Goal: Information Seeking & Learning: Check status

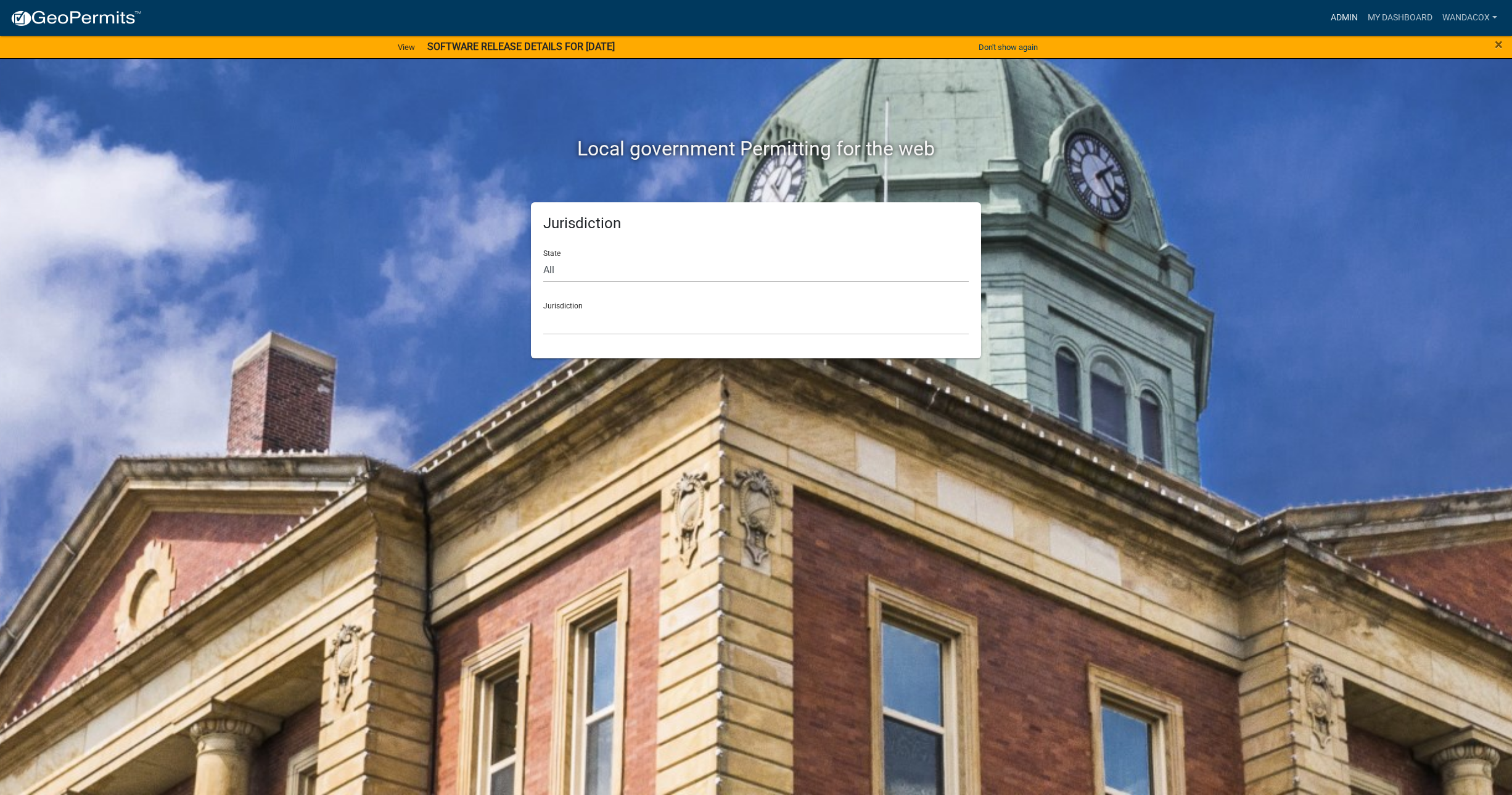
click at [1351, 17] on link "Admin" at bounding box center [1345, 17] width 37 height 23
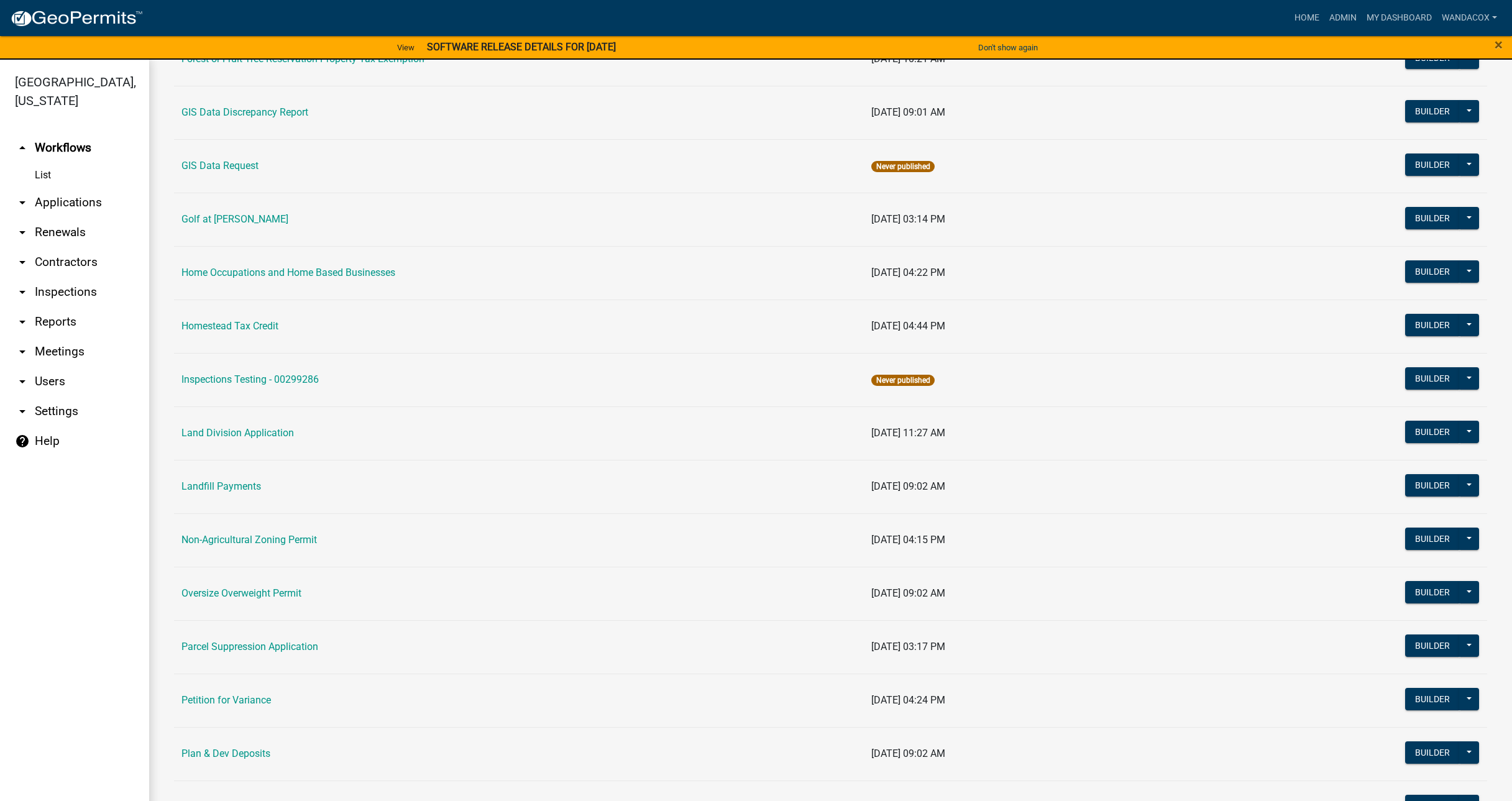
scroll to position [778, 0]
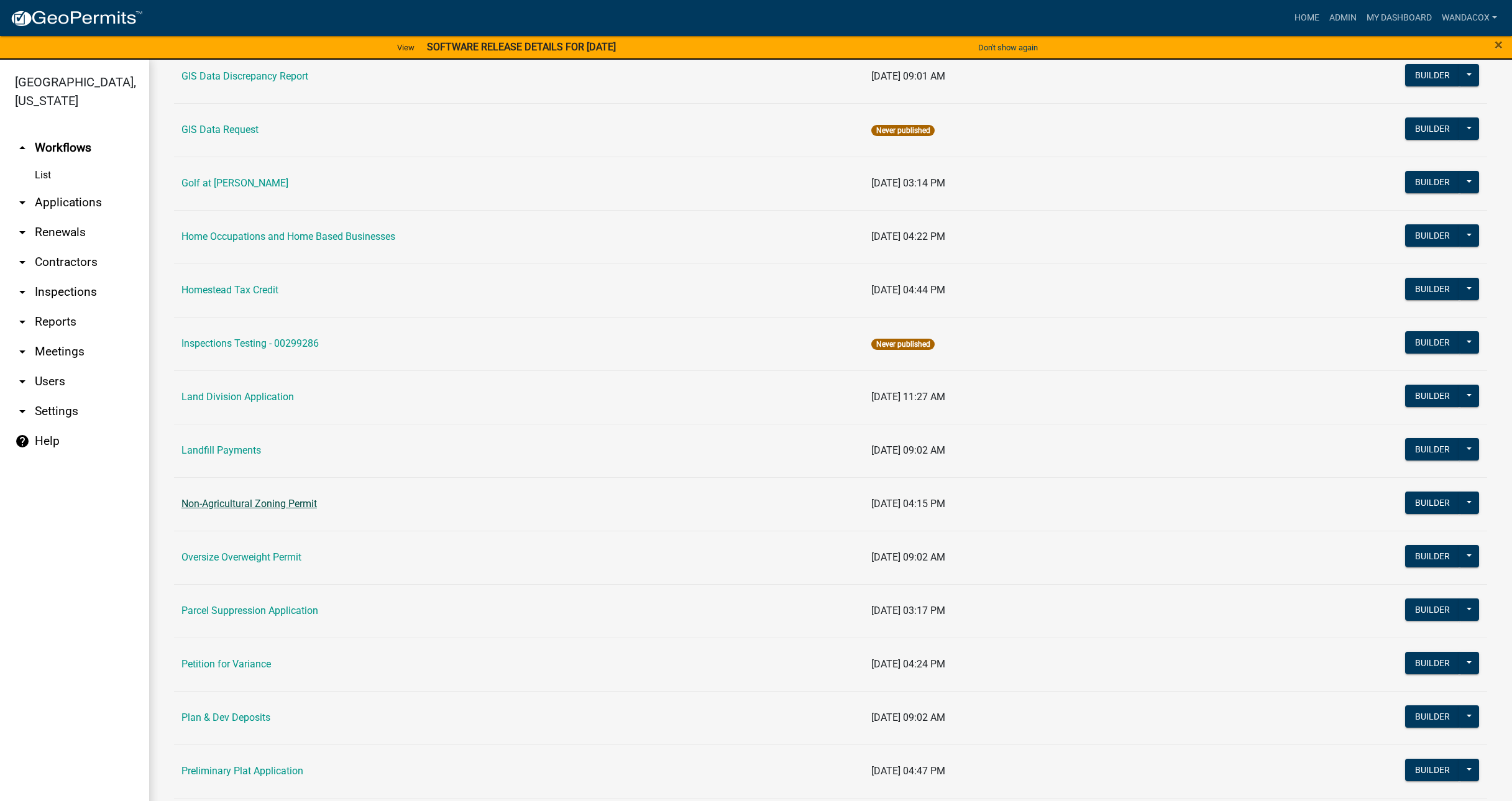
click at [267, 503] on link "Non-Agricultural Zoning Permit" at bounding box center [248, 504] width 135 height 12
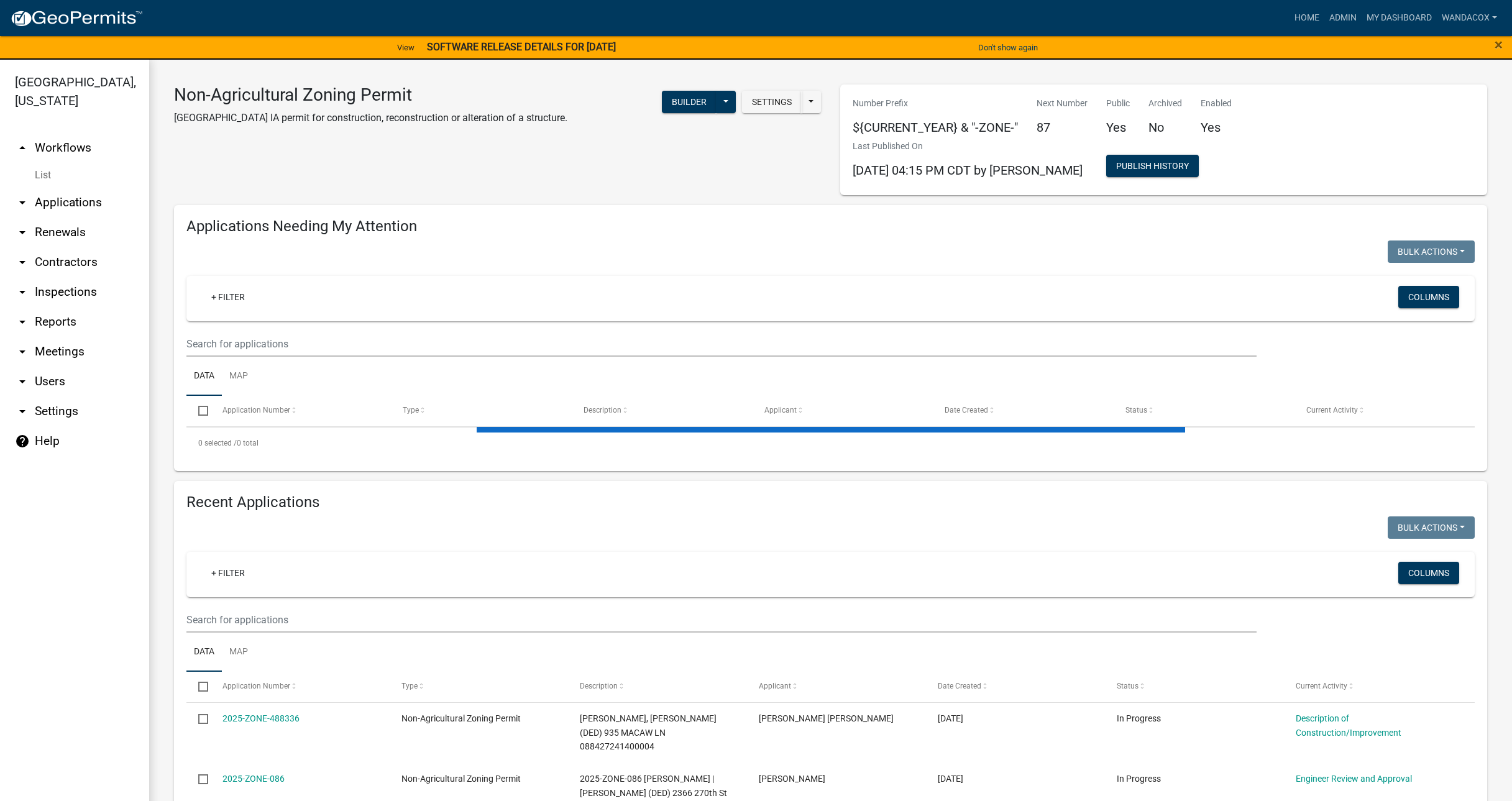
click at [43, 188] on link "arrow_drop_down Applications" at bounding box center [74, 203] width 149 height 30
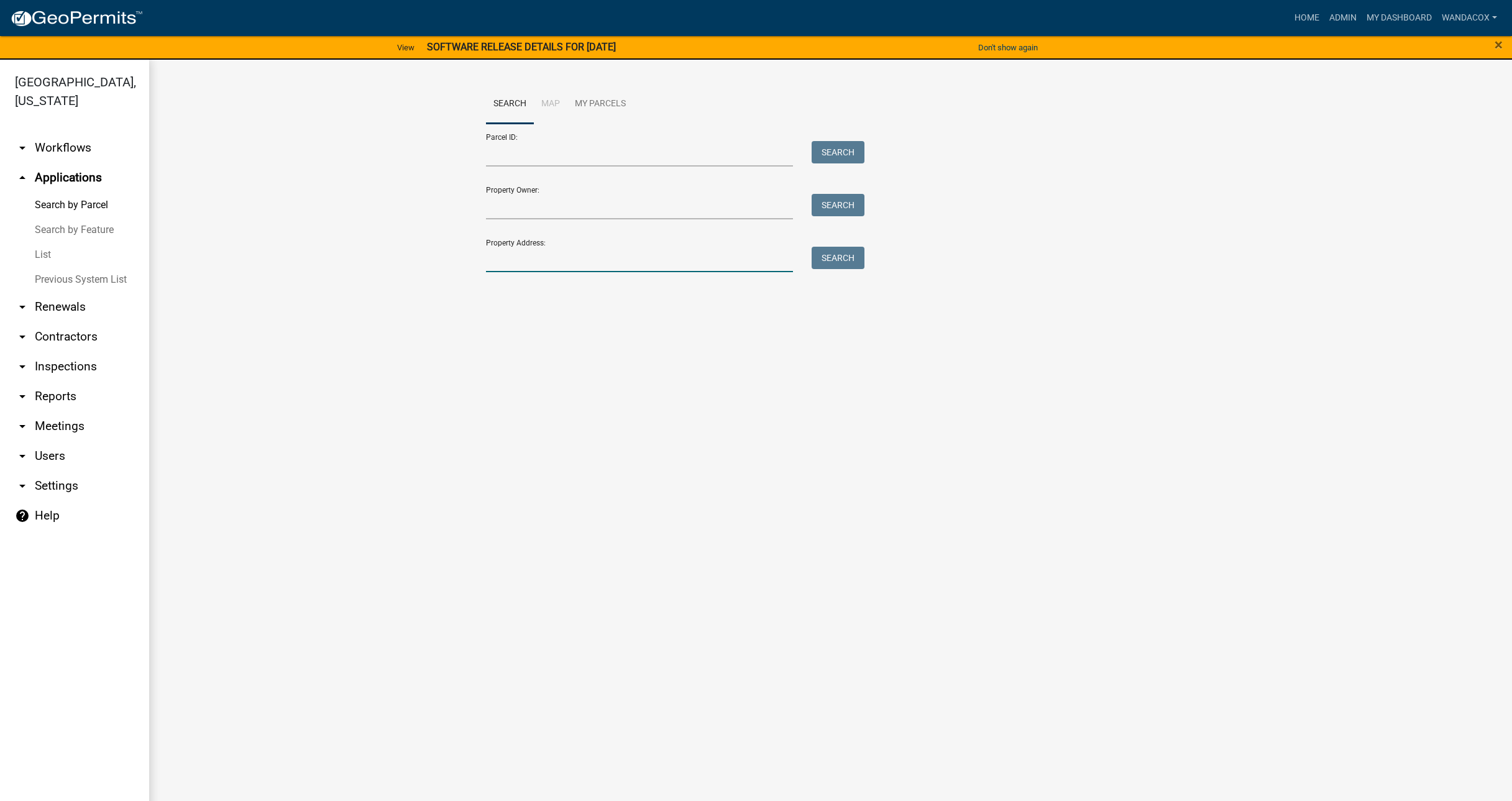
click at [585, 263] on input "Property Address:" at bounding box center [640, 259] width 308 height 25
type input "3"
type input "[STREET_ADDRESS]"
click at [849, 263] on button "Search" at bounding box center [838, 257] width 53 height 22
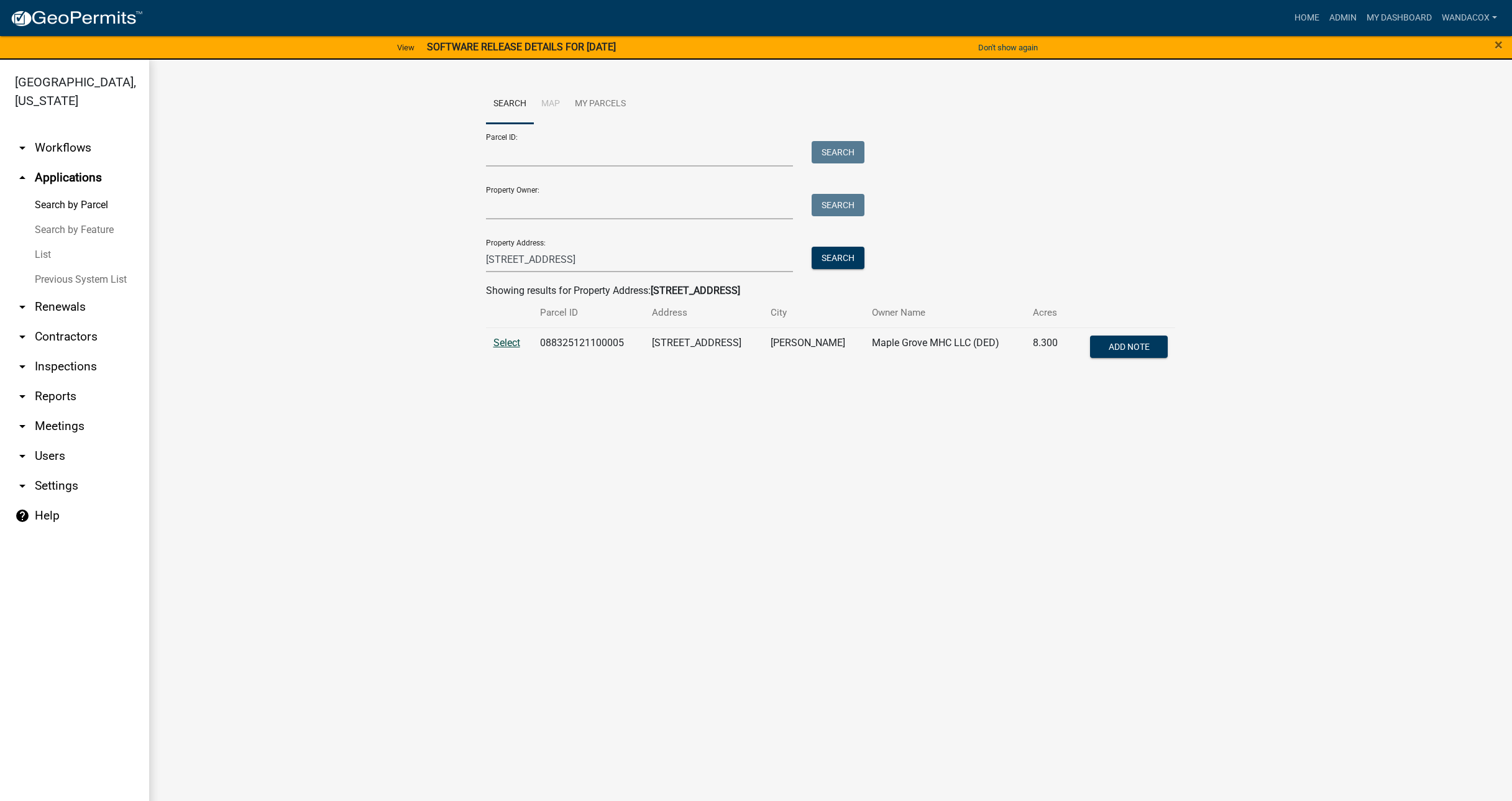
click at [512, 343] on span "Select" at bounding box center [507, 343] width 26 height 12
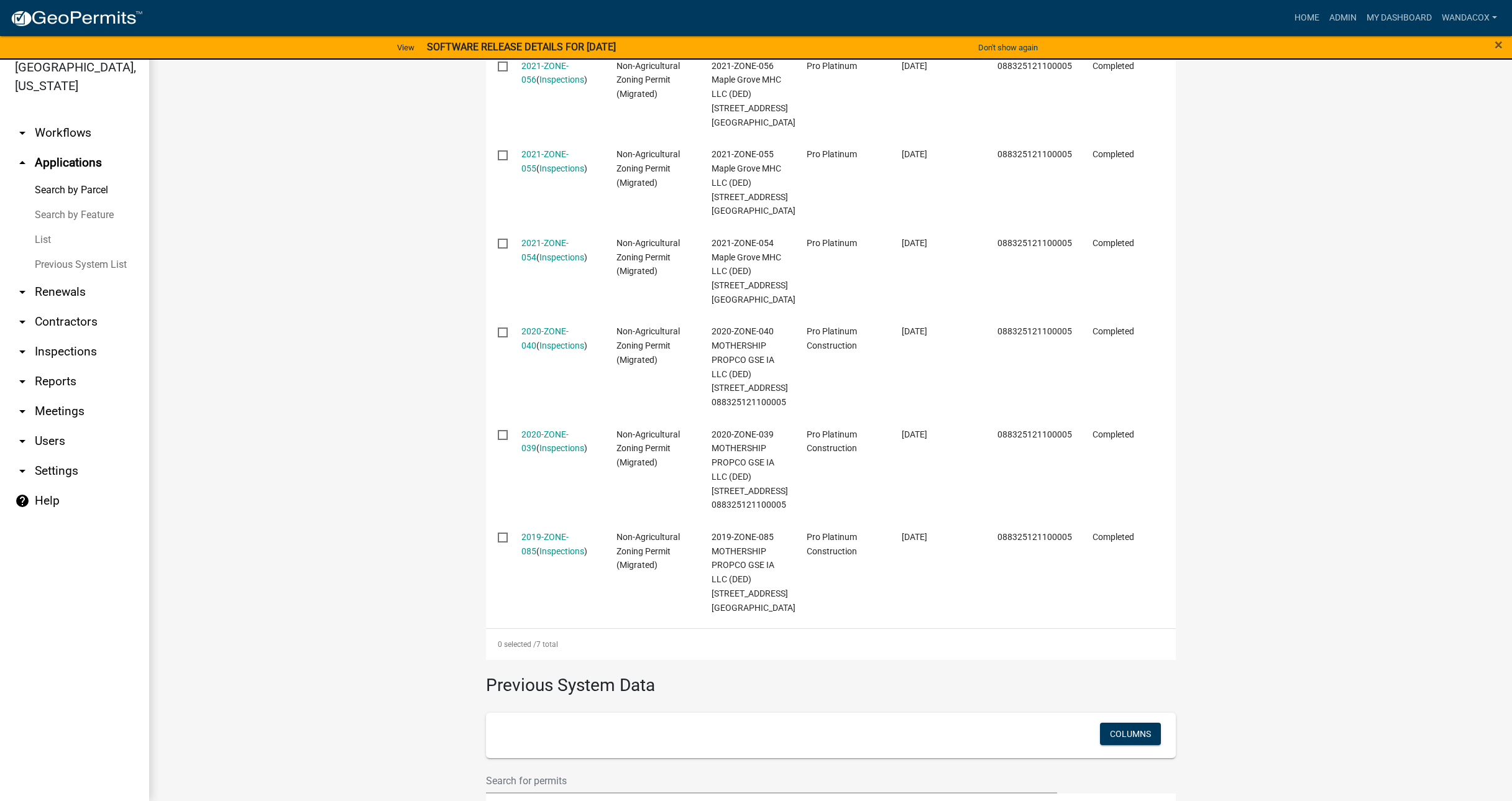
scroll to position [306, 0]
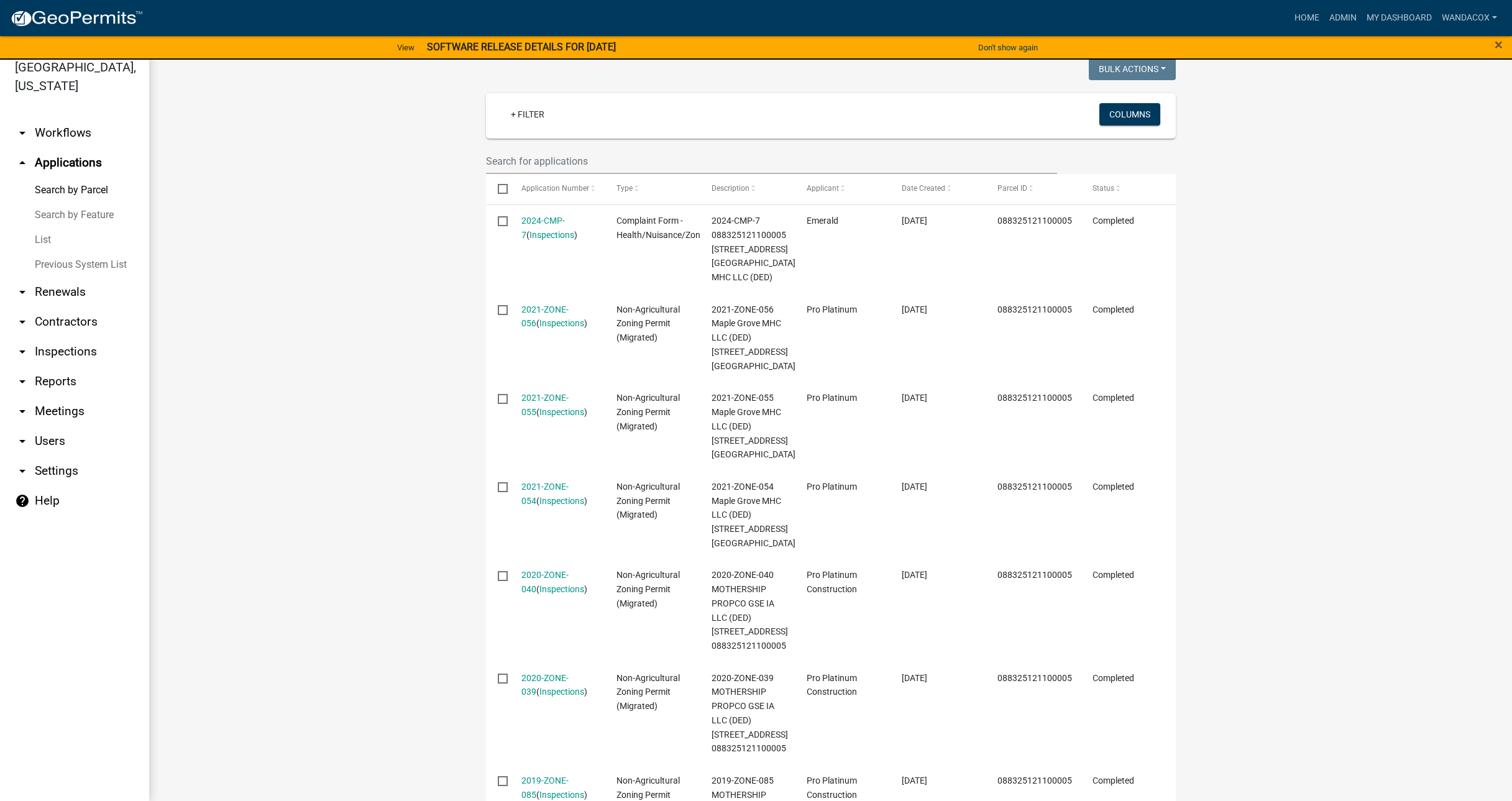
click at [57, 177] on link "Search by Parcel" at bounding box center [74, 190] width 149 height 25
click at [42, 228] on link "List" at bounding box center [74, 241] width 149 height 25
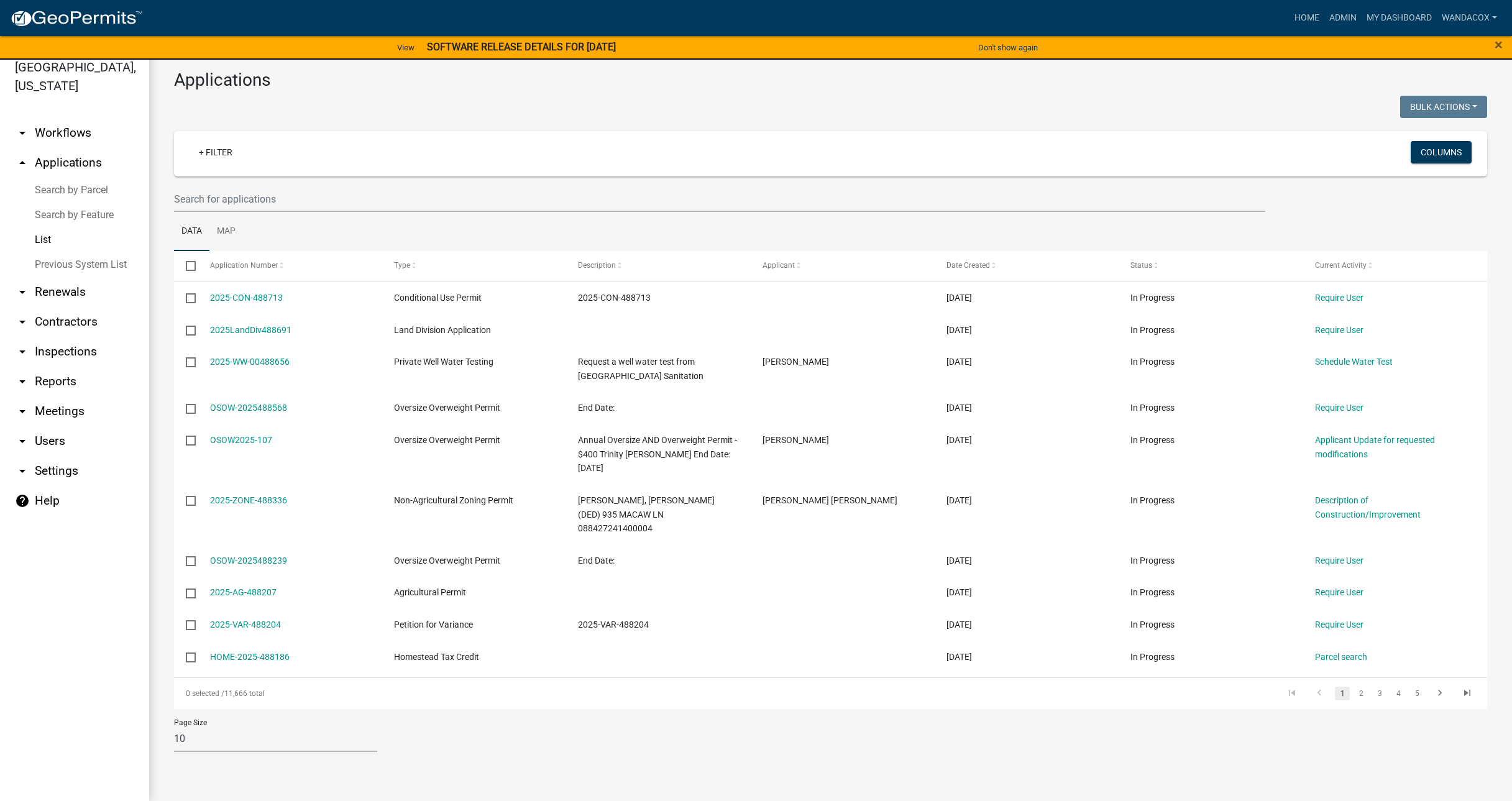
click at [47, 177] on link "Search by Parcel" at bounding box center [74, 190] width 149 height 25
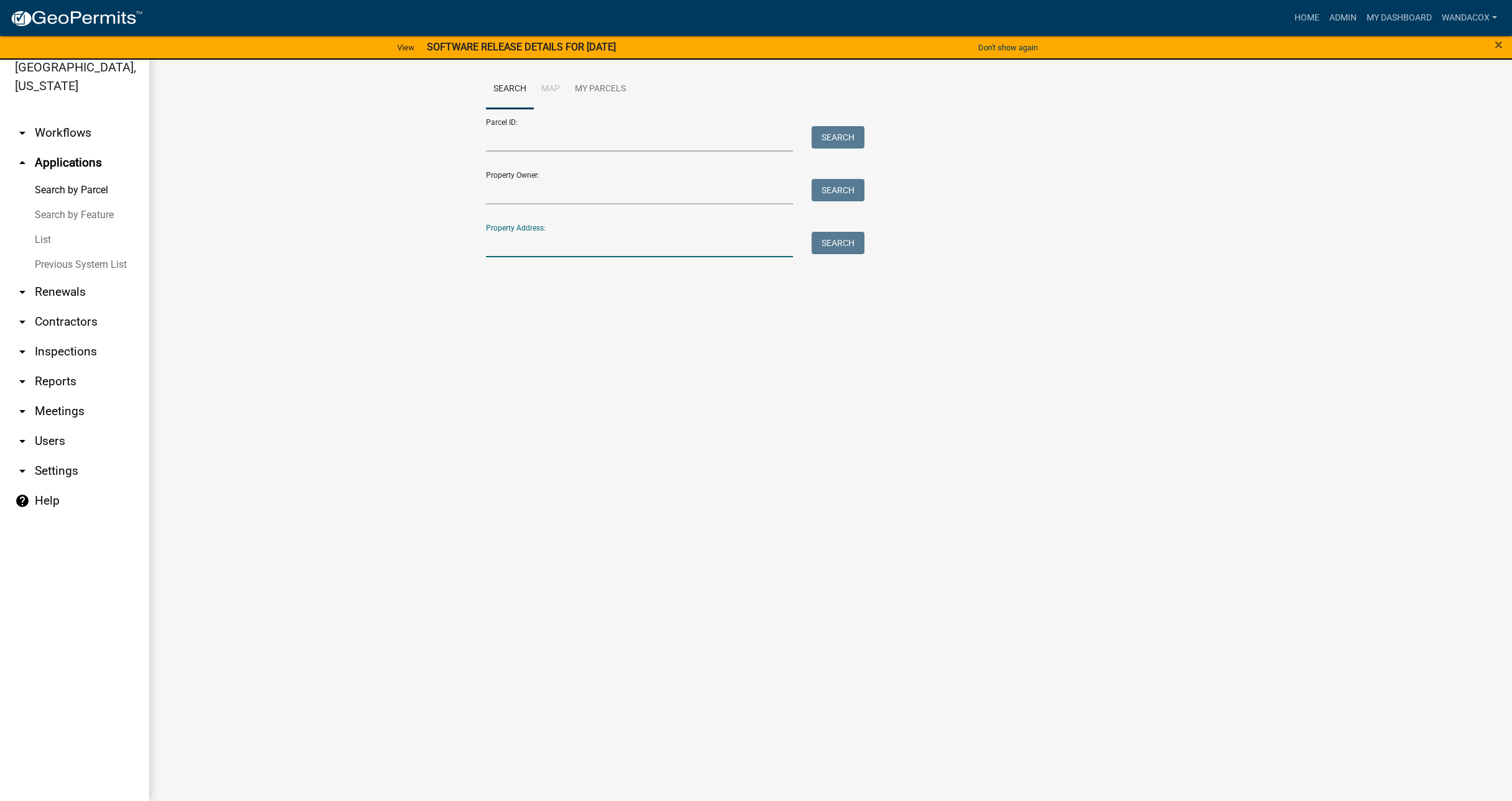
click at [516, 243] on input "Property Address:" at bounding box center [640, 245] width 308 height 25
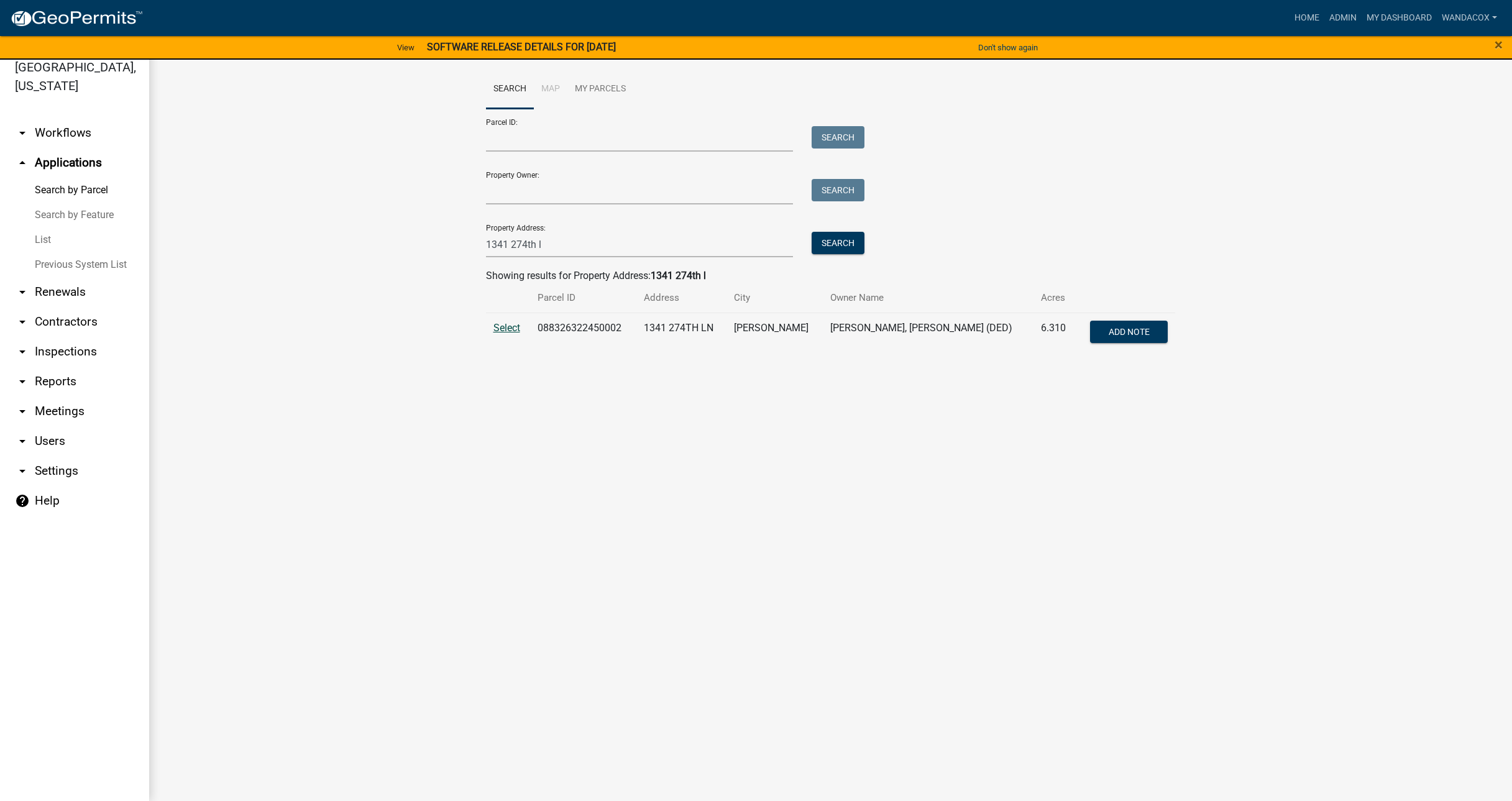
click at [496, 325] on span "Select" at bounding box center [507, 327] width 26 height 12
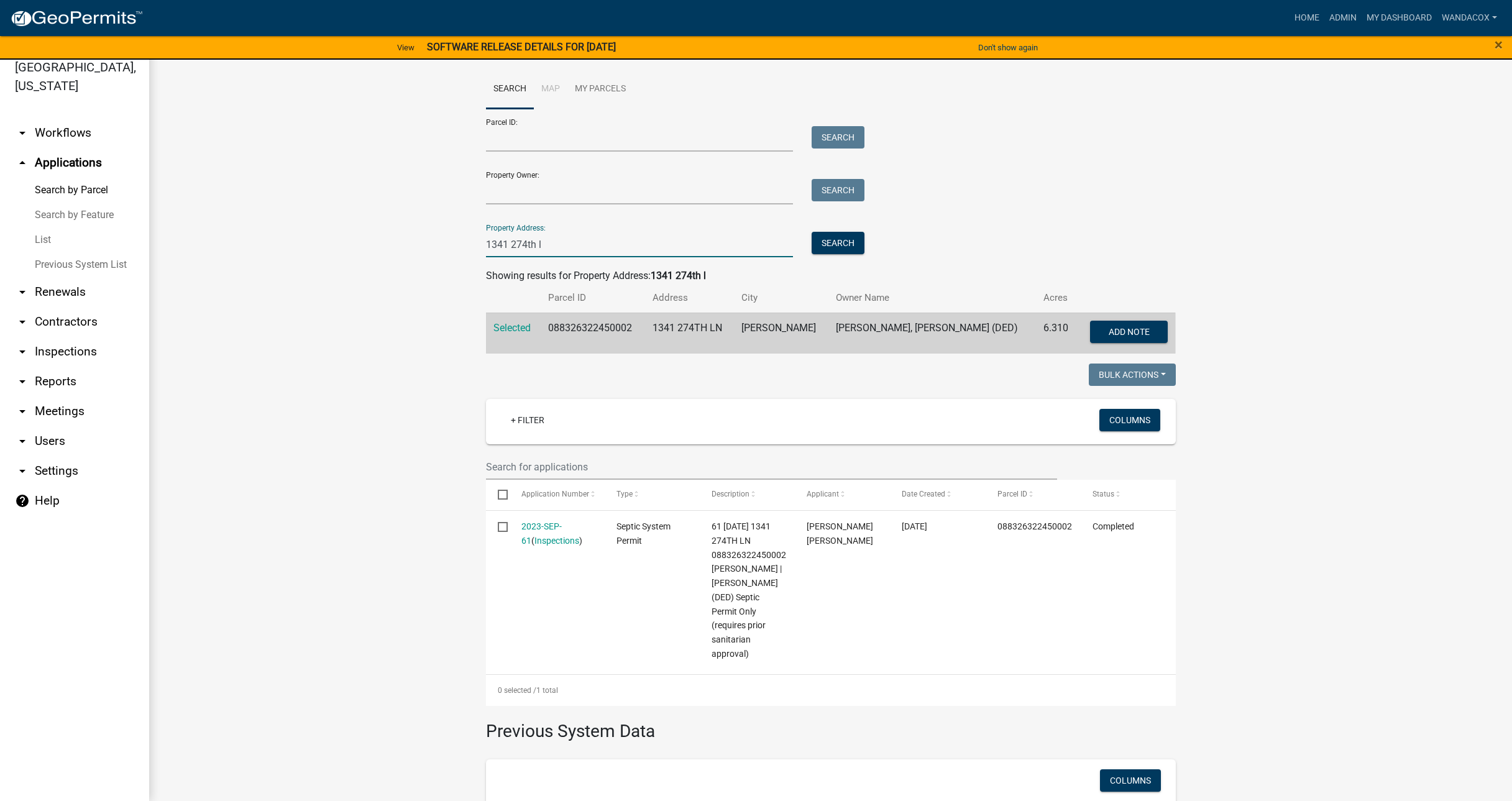
drag, startPoint x: 557, startPoint y: 237, endPoint x: 377, endPoint y: 245, distance: 180.2
click at [378, 245] on wm-workflow-application-search-view "Search Map My Parcels Parcel ID: Search Property Owner: Search Property Address…" at bounding box center [831, 501] width 1313 height 864
type input "[STREET_ADDRESS]"
click at [849, 239] on button "Search" at bounding box center [838, 243] width 53 height 22
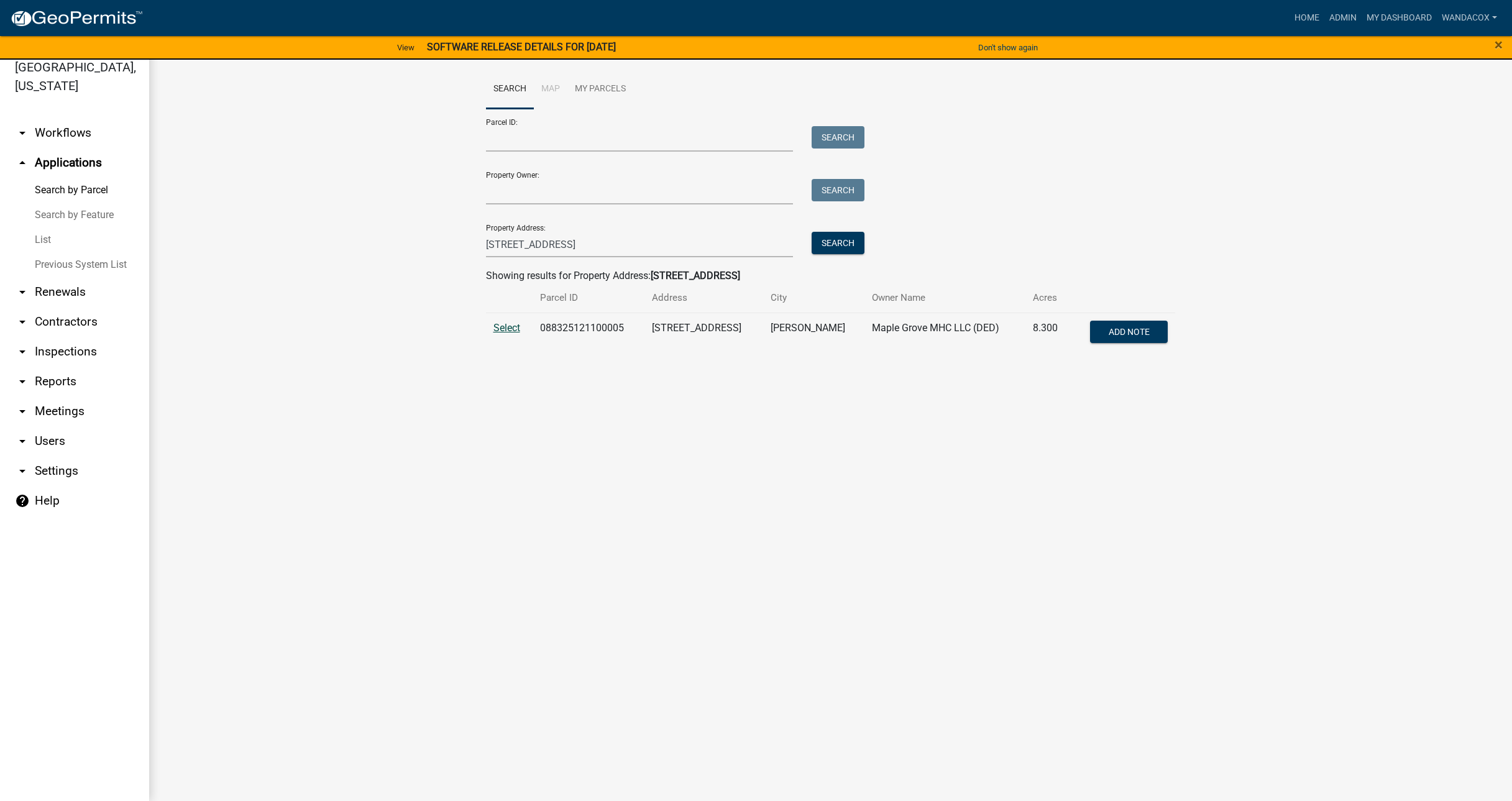
click at [498, 330] on span "Select" at bounding box center [507, 327] width 26 height 12
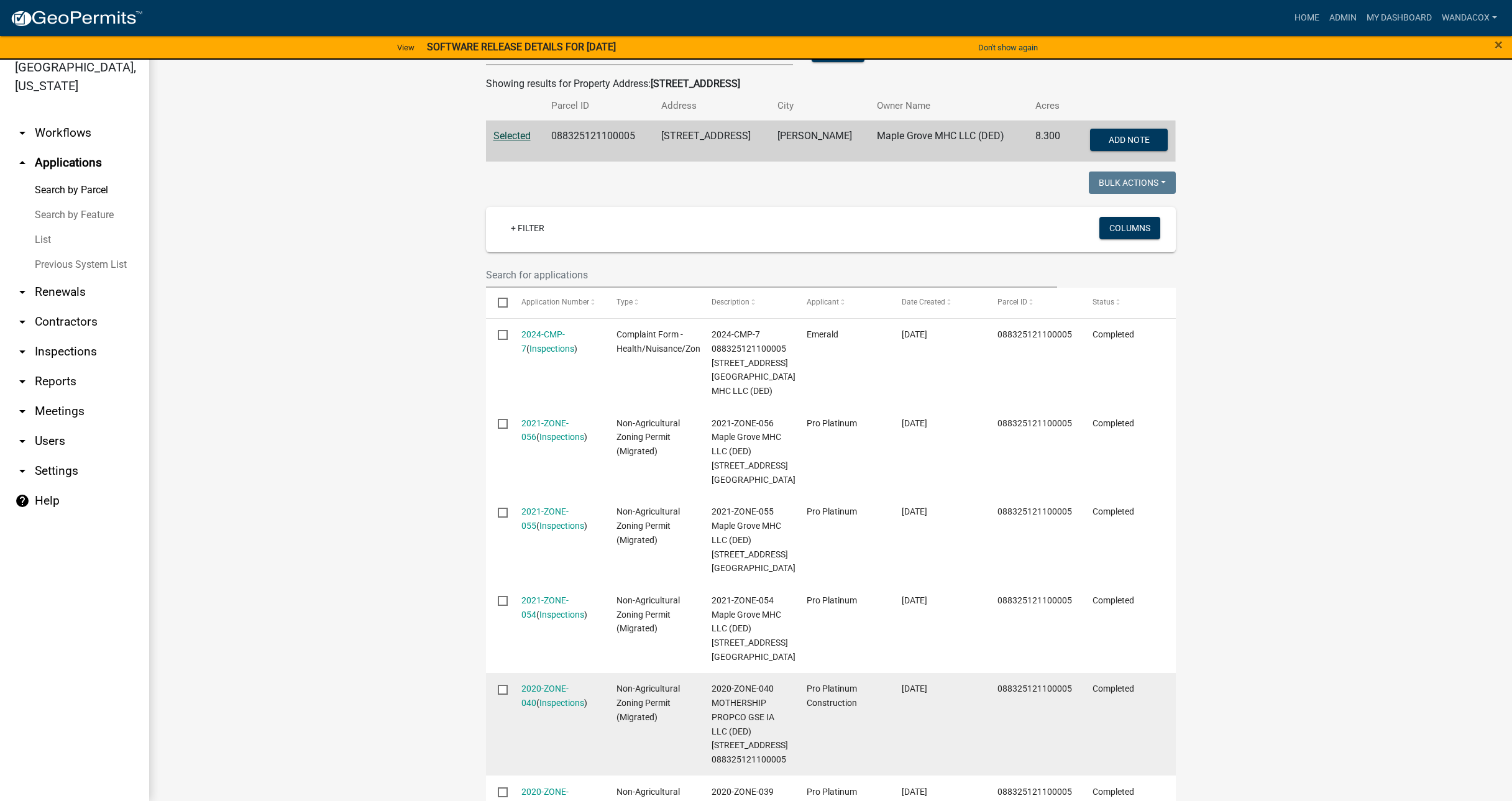
scroll to position [156, 0]
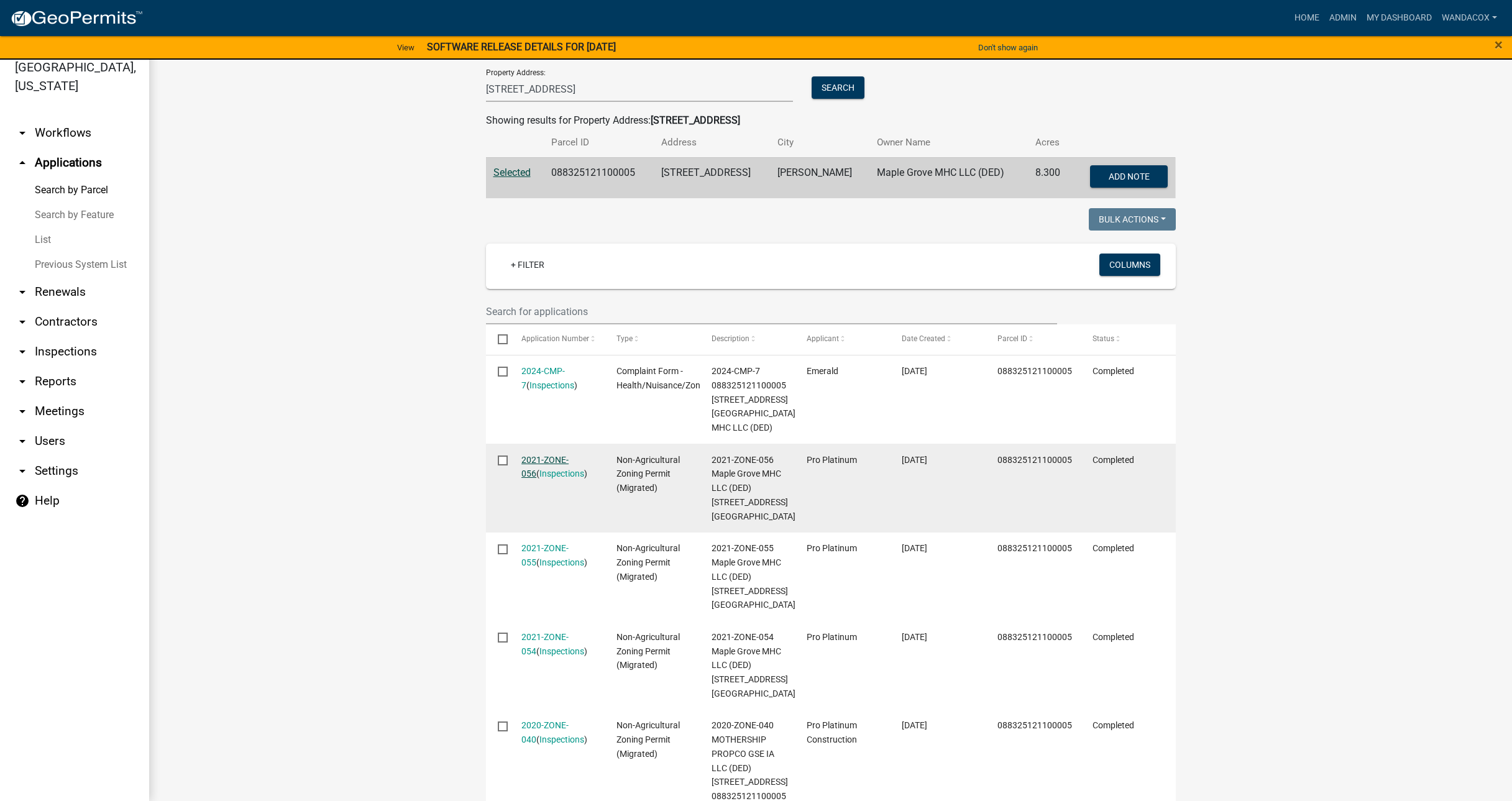
click at [539, 464] on link "2021-ZONE-056" at bounding box center [545, 467] width 47 height 24
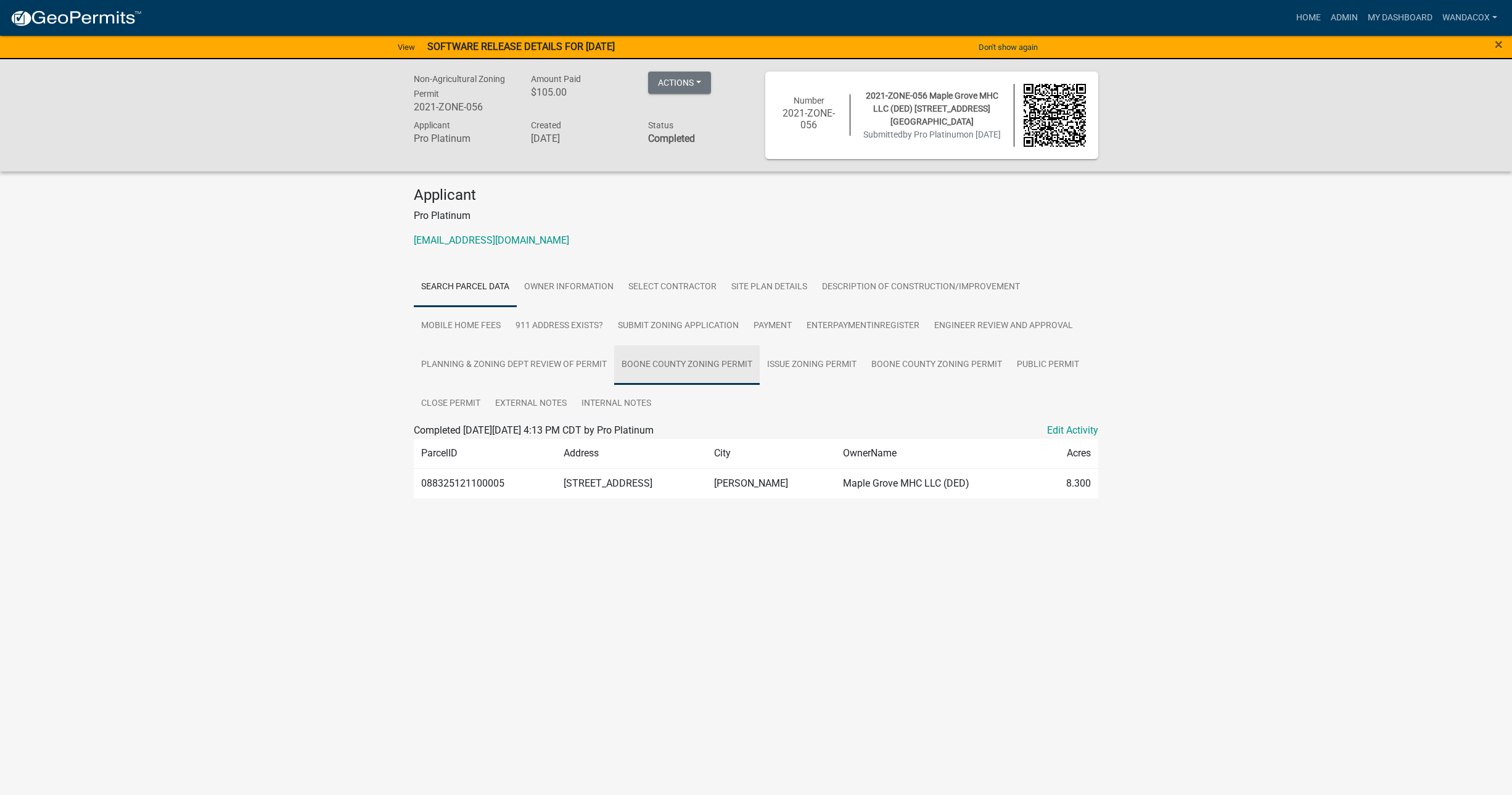
click at [688, 365] on link "Boone County Zoning Permit" at bounding box center [686, 365] width 146 height 40
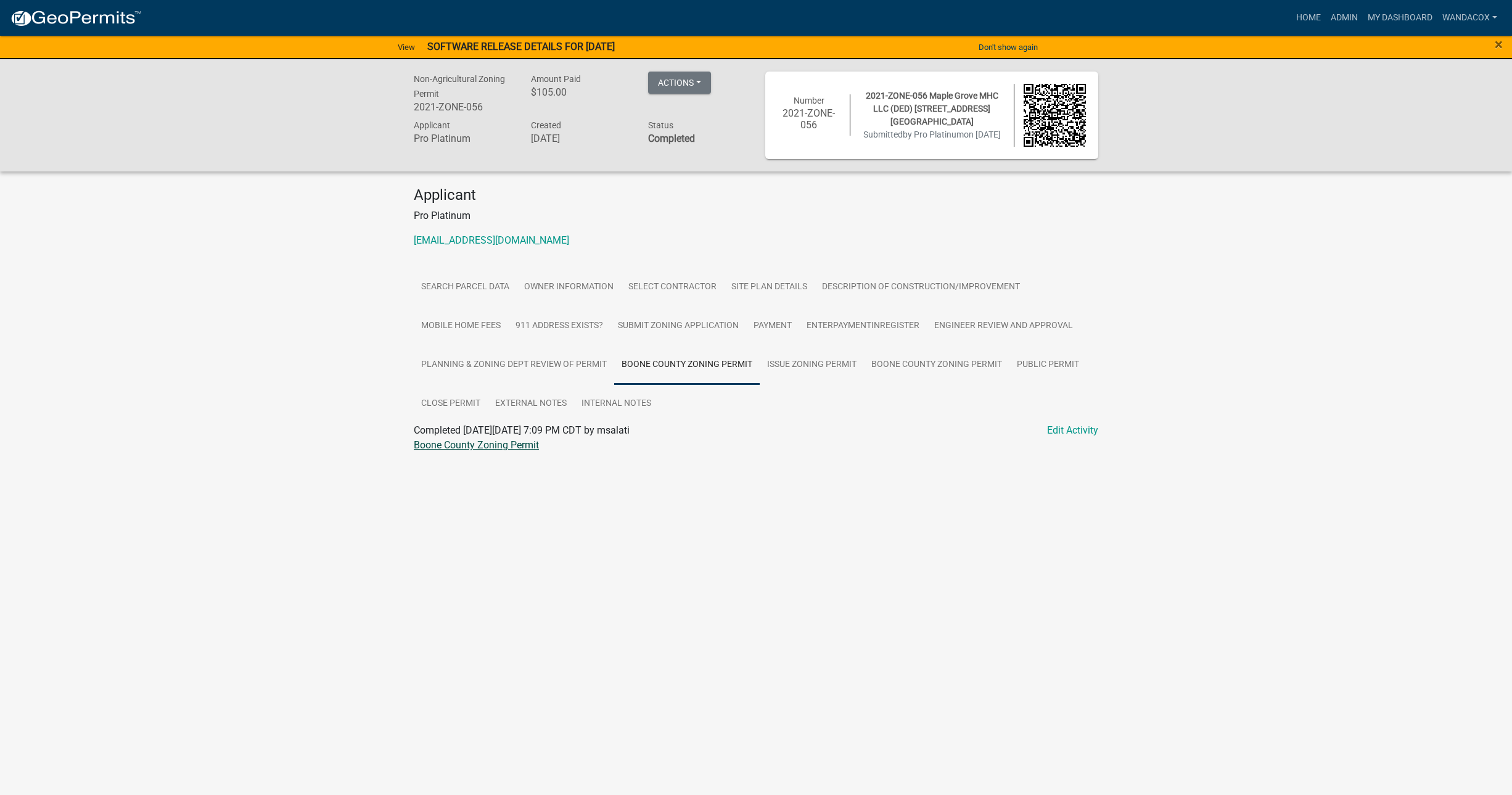
click at [483, 451] on link "Boone County Zoning Permit" at bounding box center [477, 445] width 126 height 12
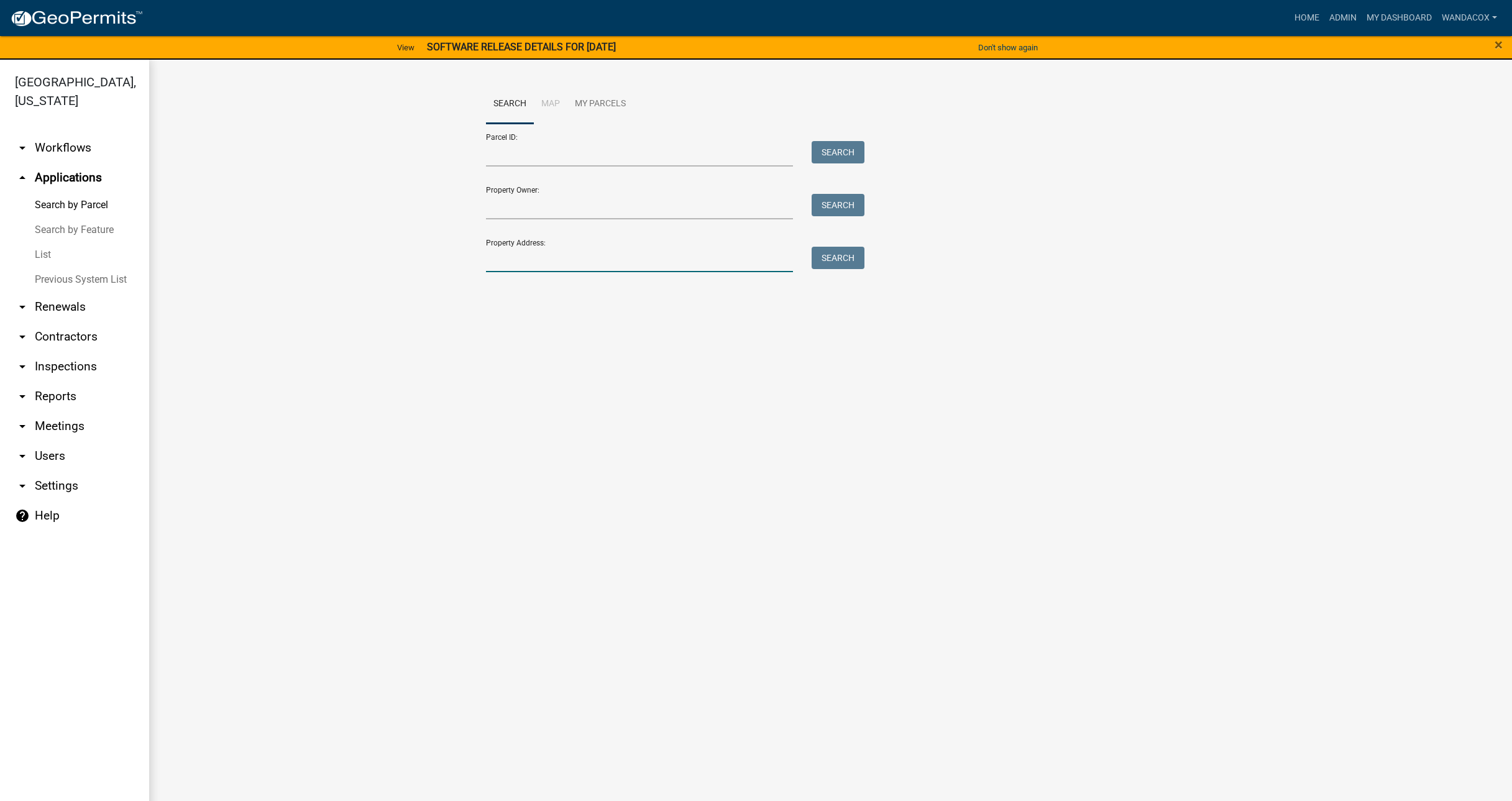
click at [542, 255] on input "Property Address:" at bounding box center [640, 259] width 308 height 25
type input "[STREET_ADDRESS]"
click at [824, 248] on button "Search" at bounding box center [838, 257] width 53 height 22
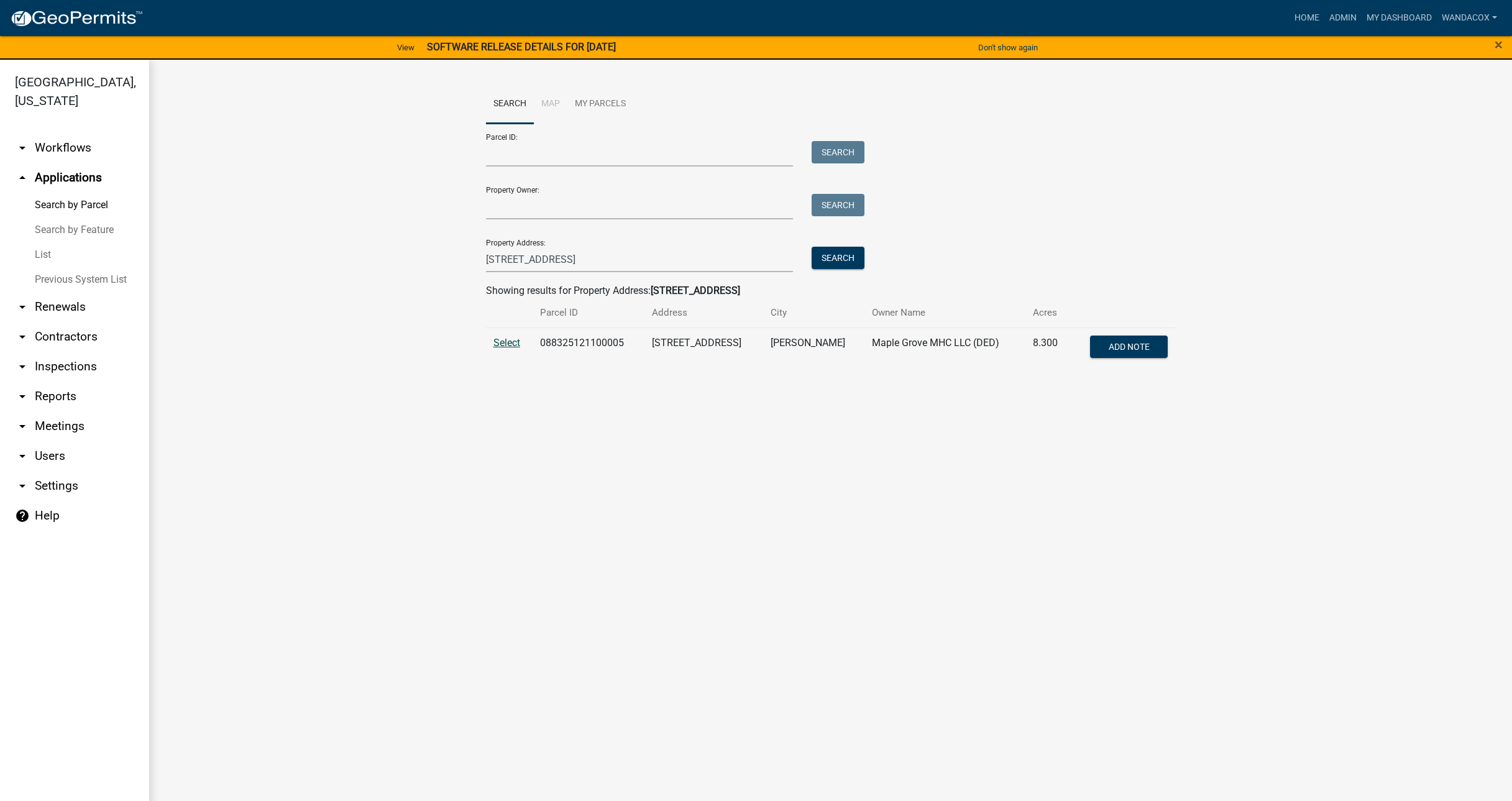
click at [497, 346] on span "Select" at bounding box center [507, 343] width 26 height 12
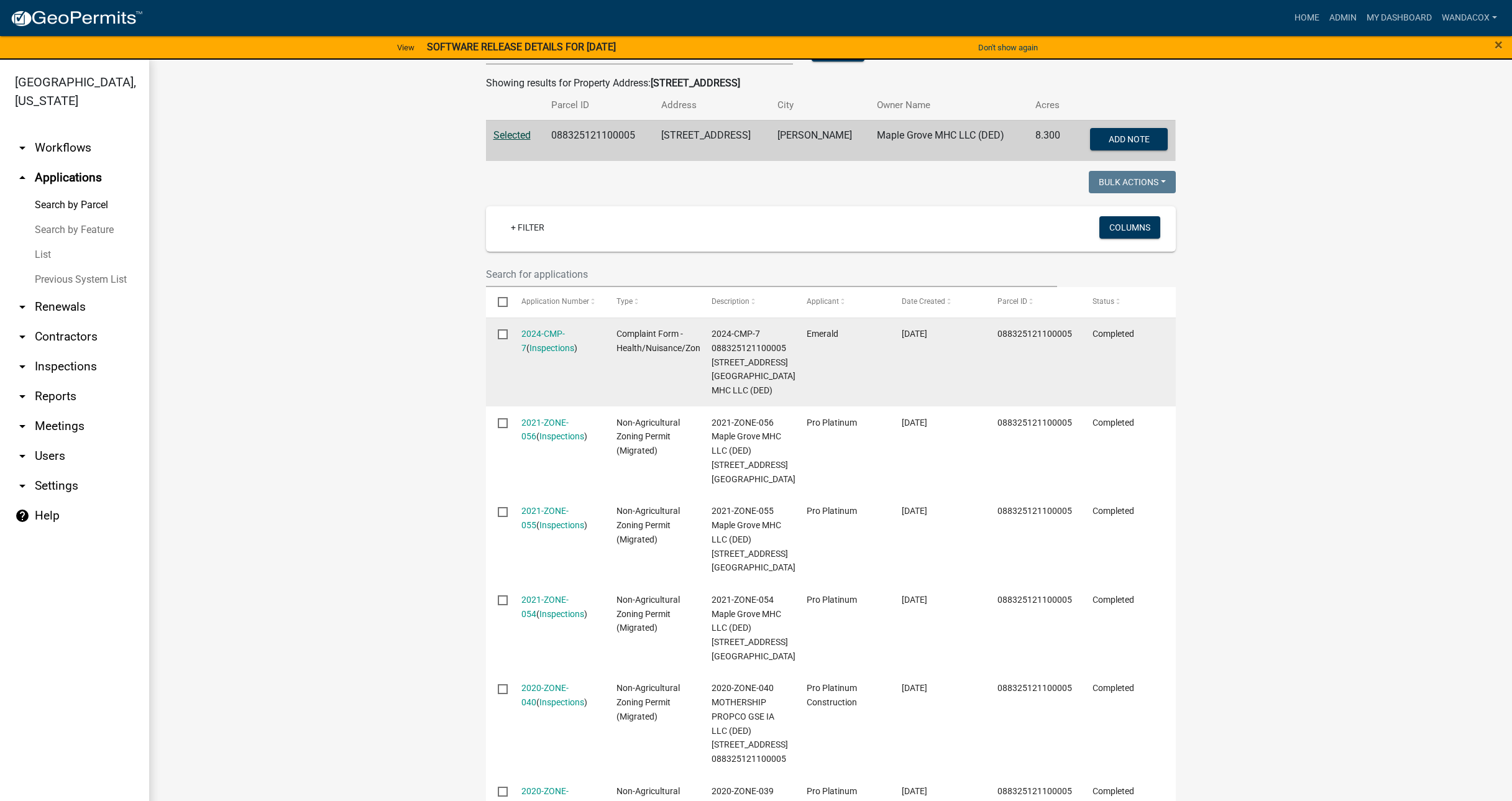
scroll to position [233, 0]
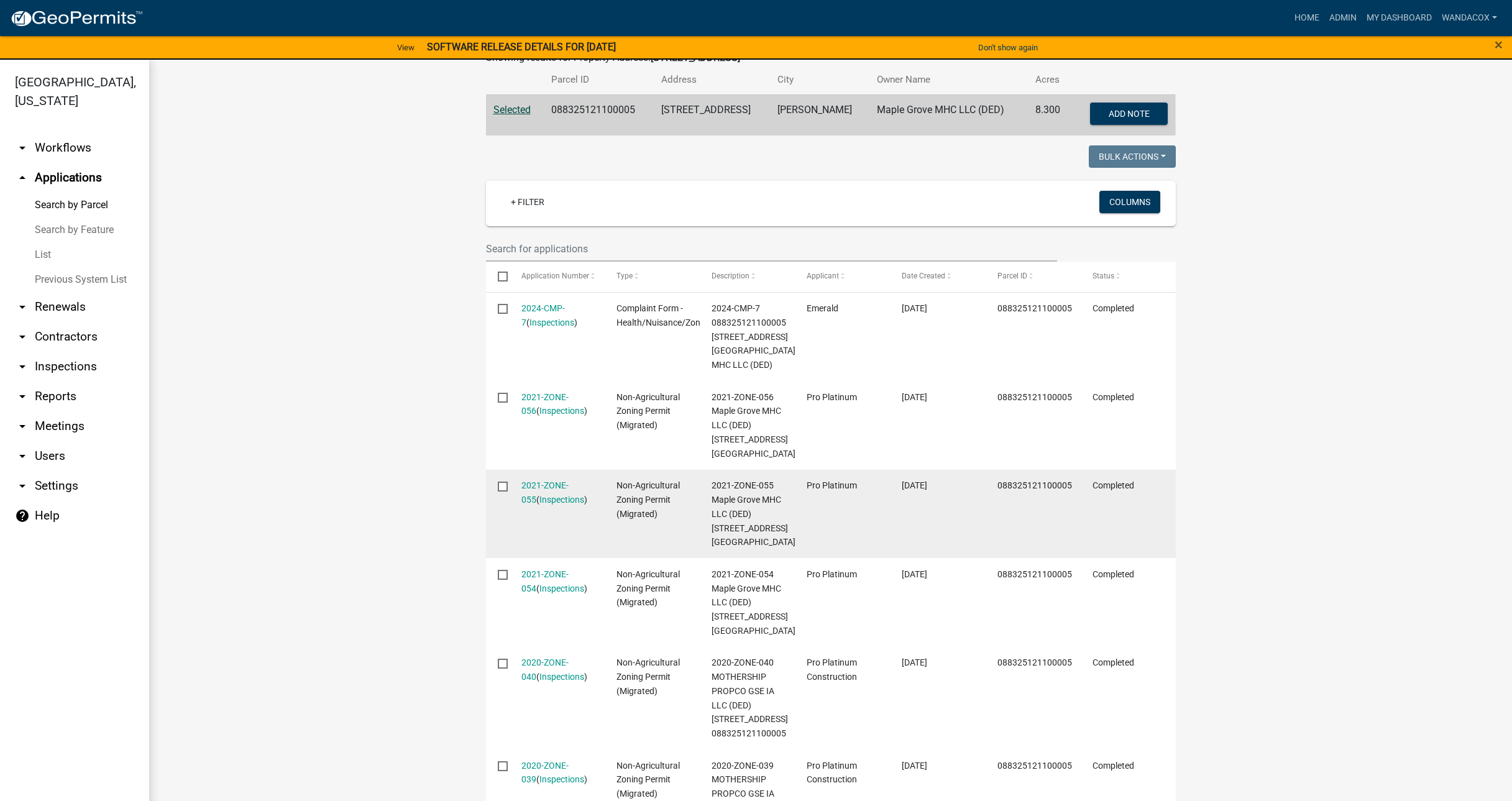
click at [528, 478] on div "2021-ZONE-055 ( Inspections )" at bounding box center [556, 492] width 71 height 28
click at [526, 485] on link "2021-ZONE-055" at bounding box center [545, 492] width 47 height 24
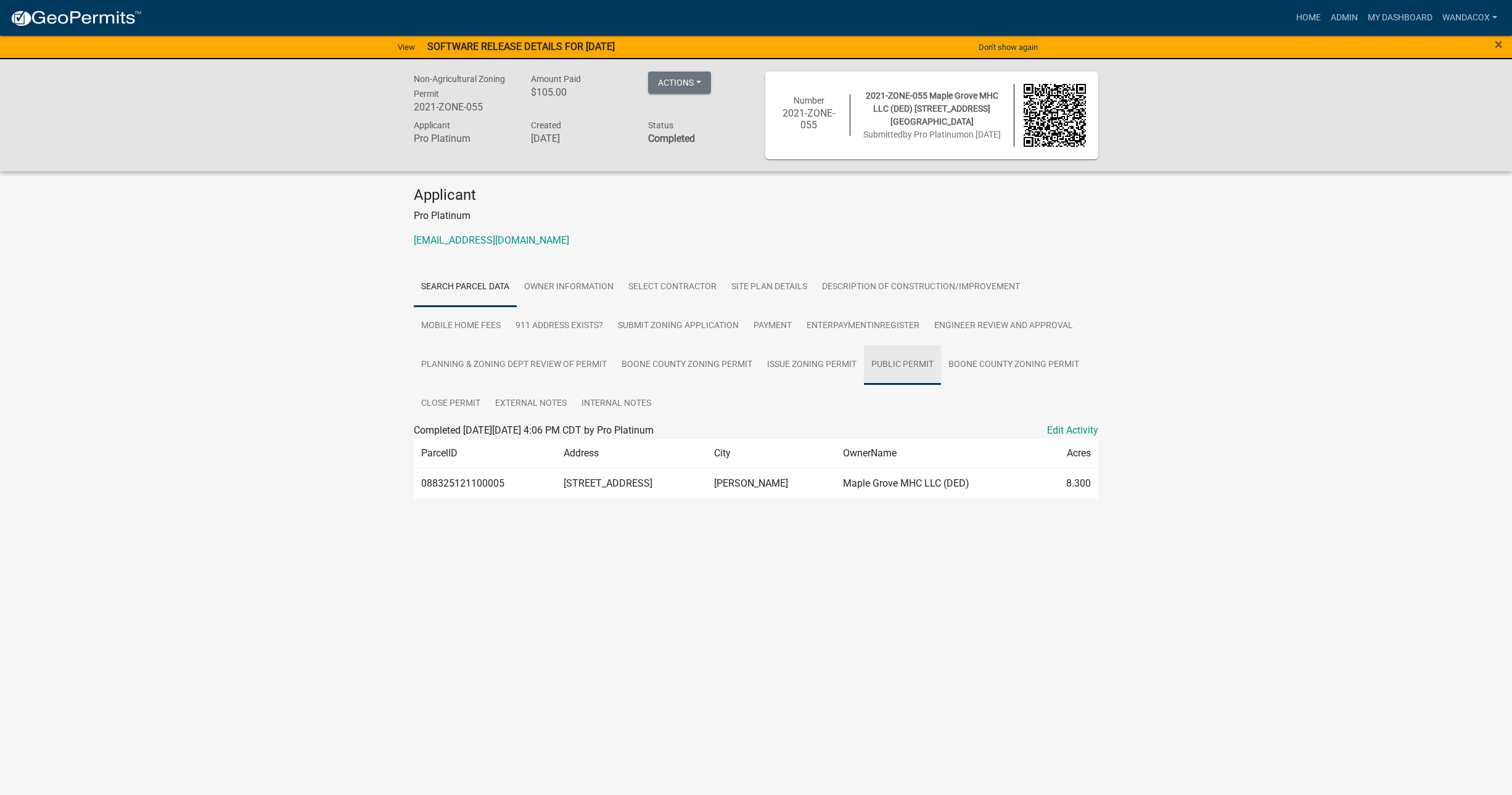
click at [882, 367] on link "public permit" at bounding box center [903, 365] width 77 height 40
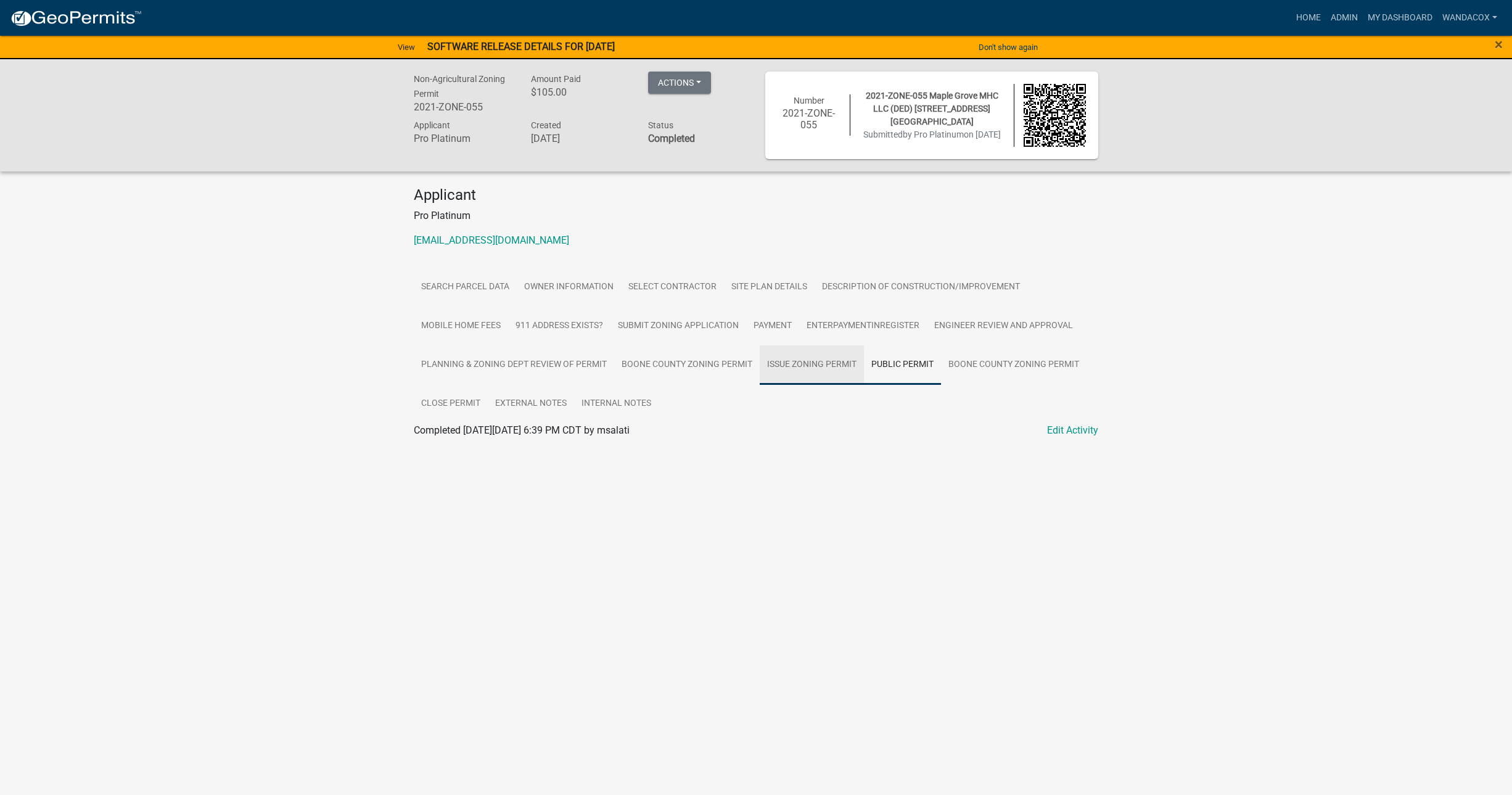
click at [792, 363] on link "Issue Zoning Permit" at bounding box center [812, 365] width 104 height 40
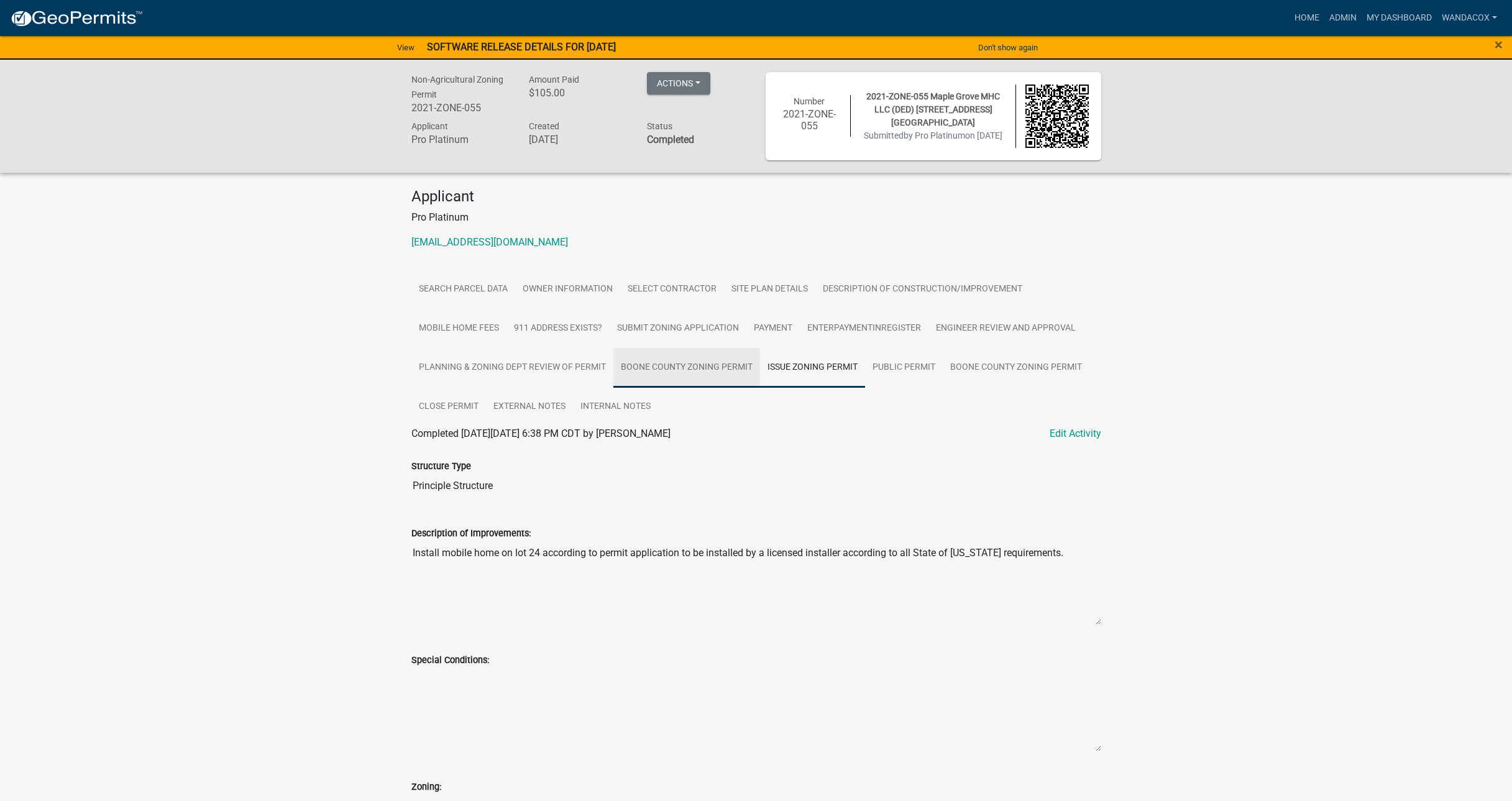
click at [670, 362] on link "Boone County Zoning Permit" at bounding box center [687, 367] width 147 height 40
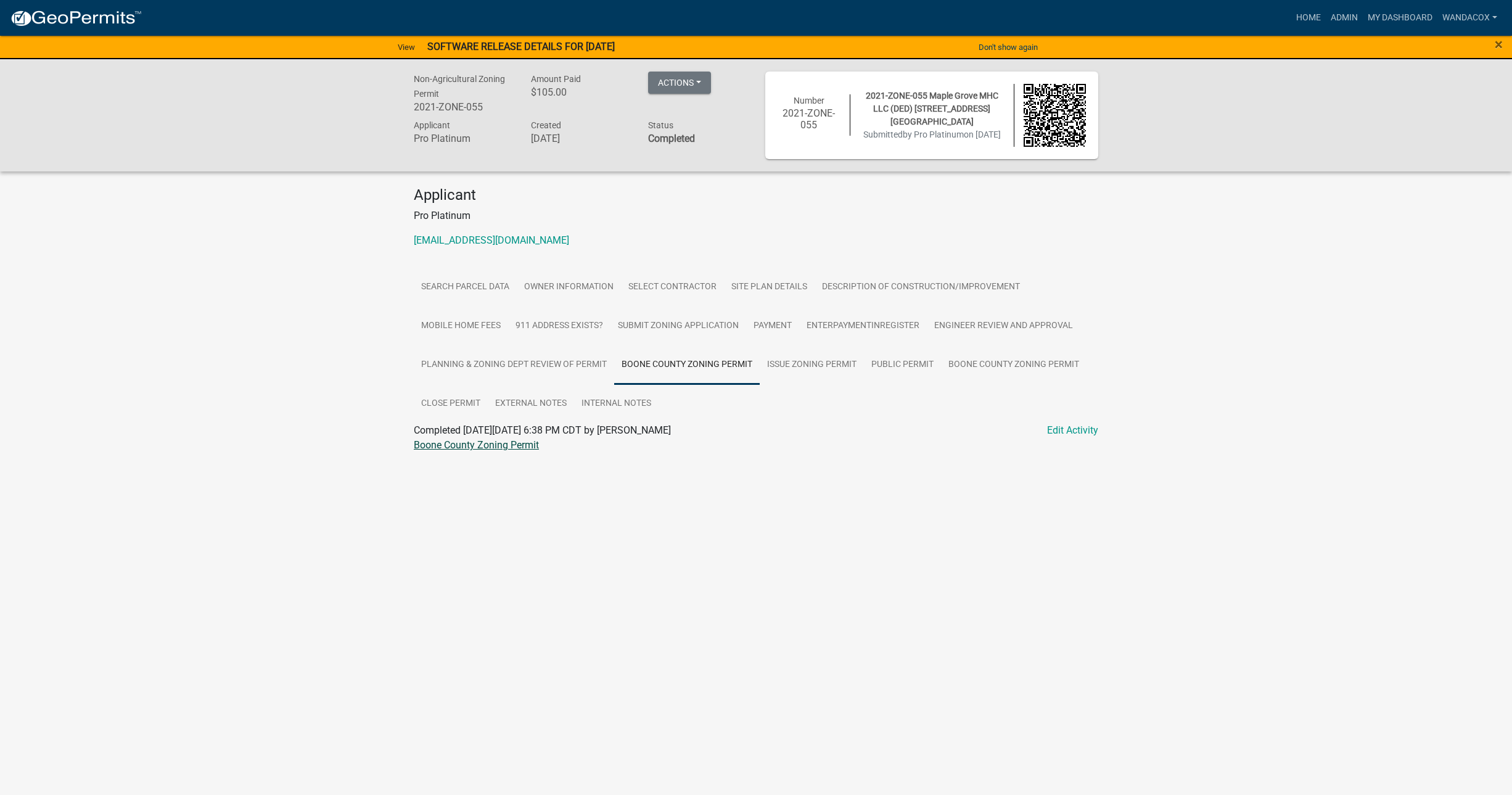
click at [481, 442] on link "Boone County Zoning Permit" at bounding box center [477, 445] width 126 height 12
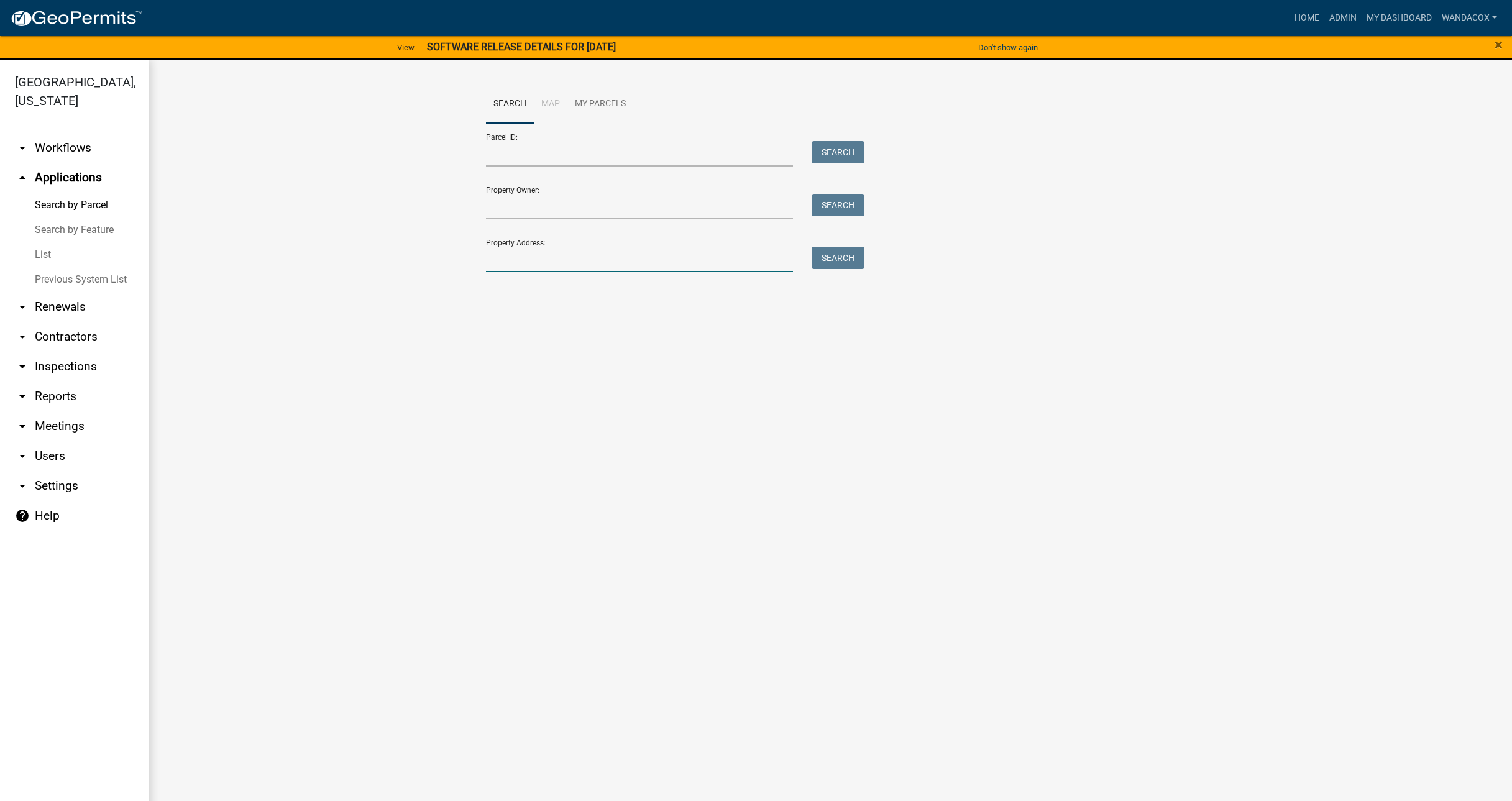
click at [593, 262] on input "Property Address:" at bounding box center [640, 259] width 308 height 25
type input "[STREET_ADDRESS]"
click at [832, 256] on button "Search" at bounding box center [838, 257] width 53 height 22
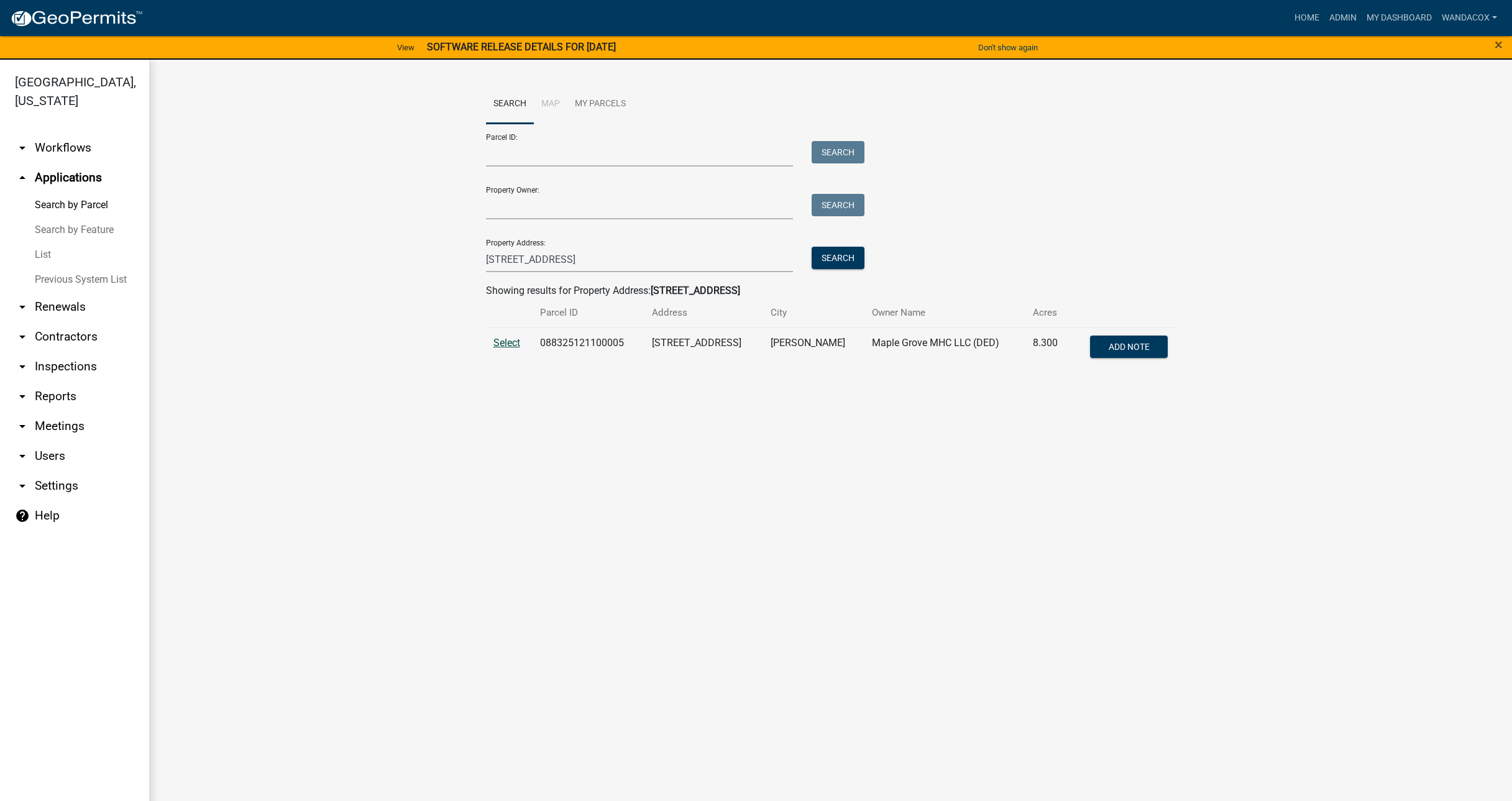
click at [516, 337] on span "Select" at bounding box center [507, 343] width 26 height 12
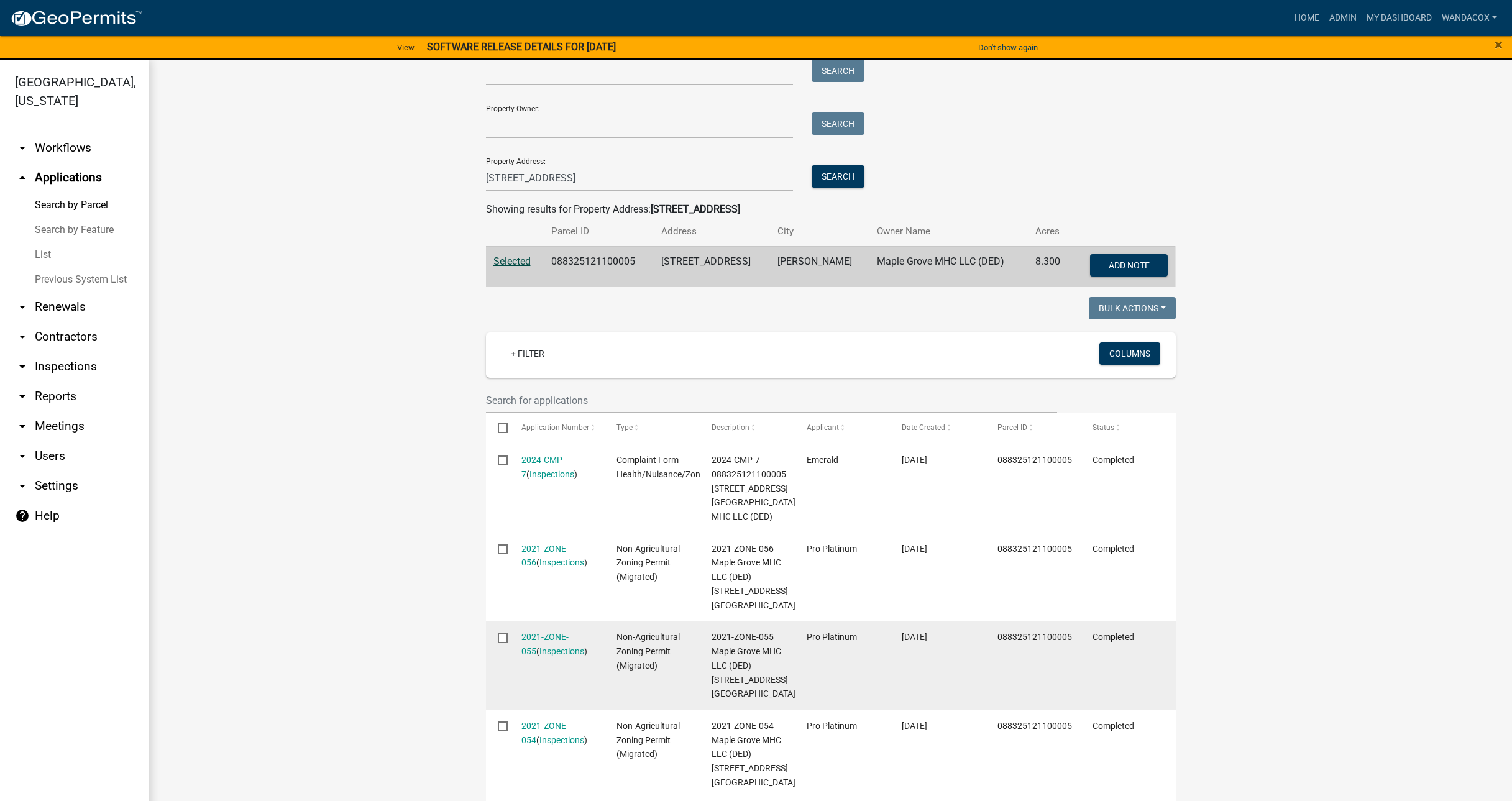
scroll to position [105, 0]
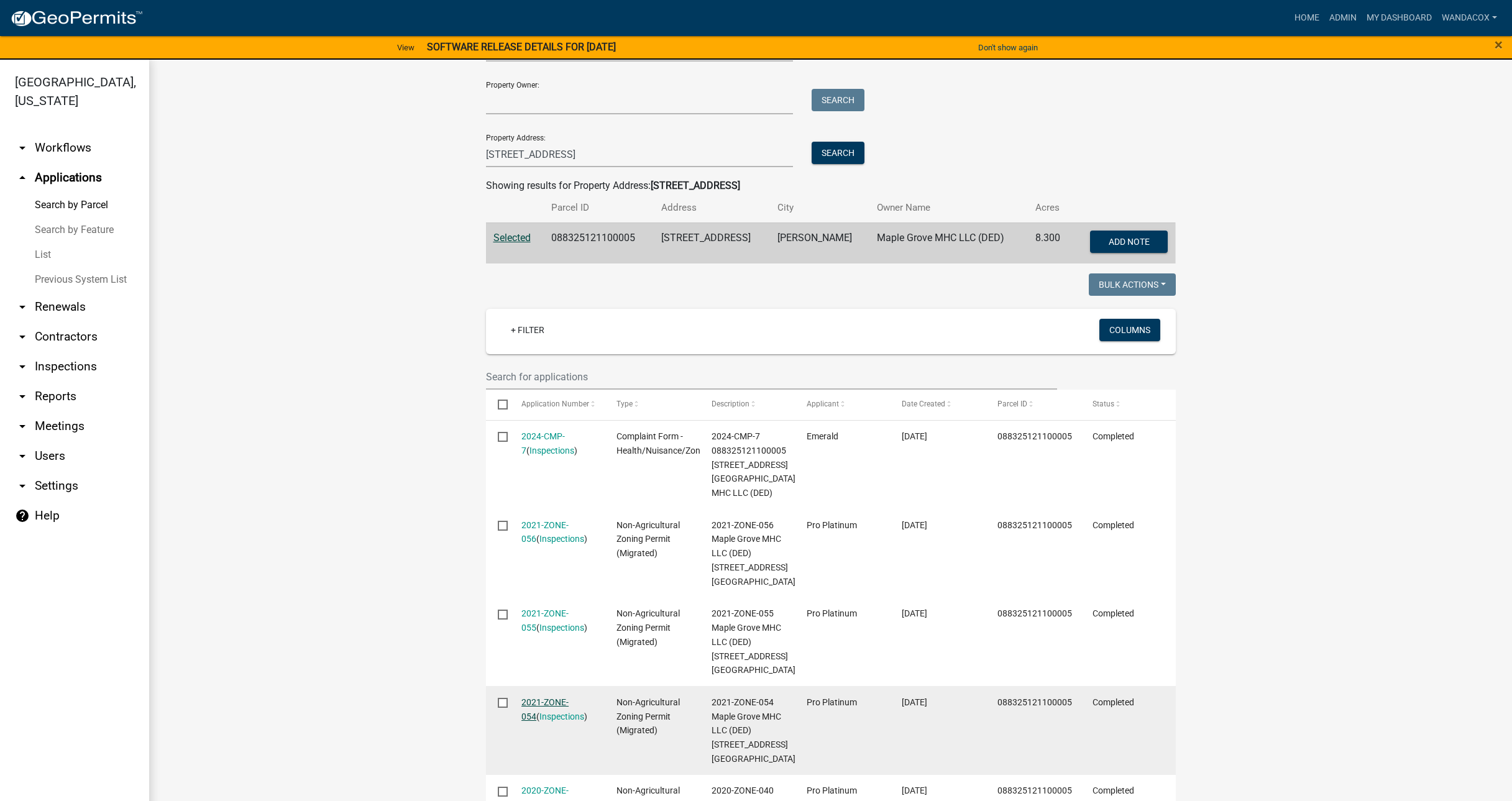
click at [536, 706] on link "2021-ZONE-054" at bounding box center [545, 709] width 47 height 24
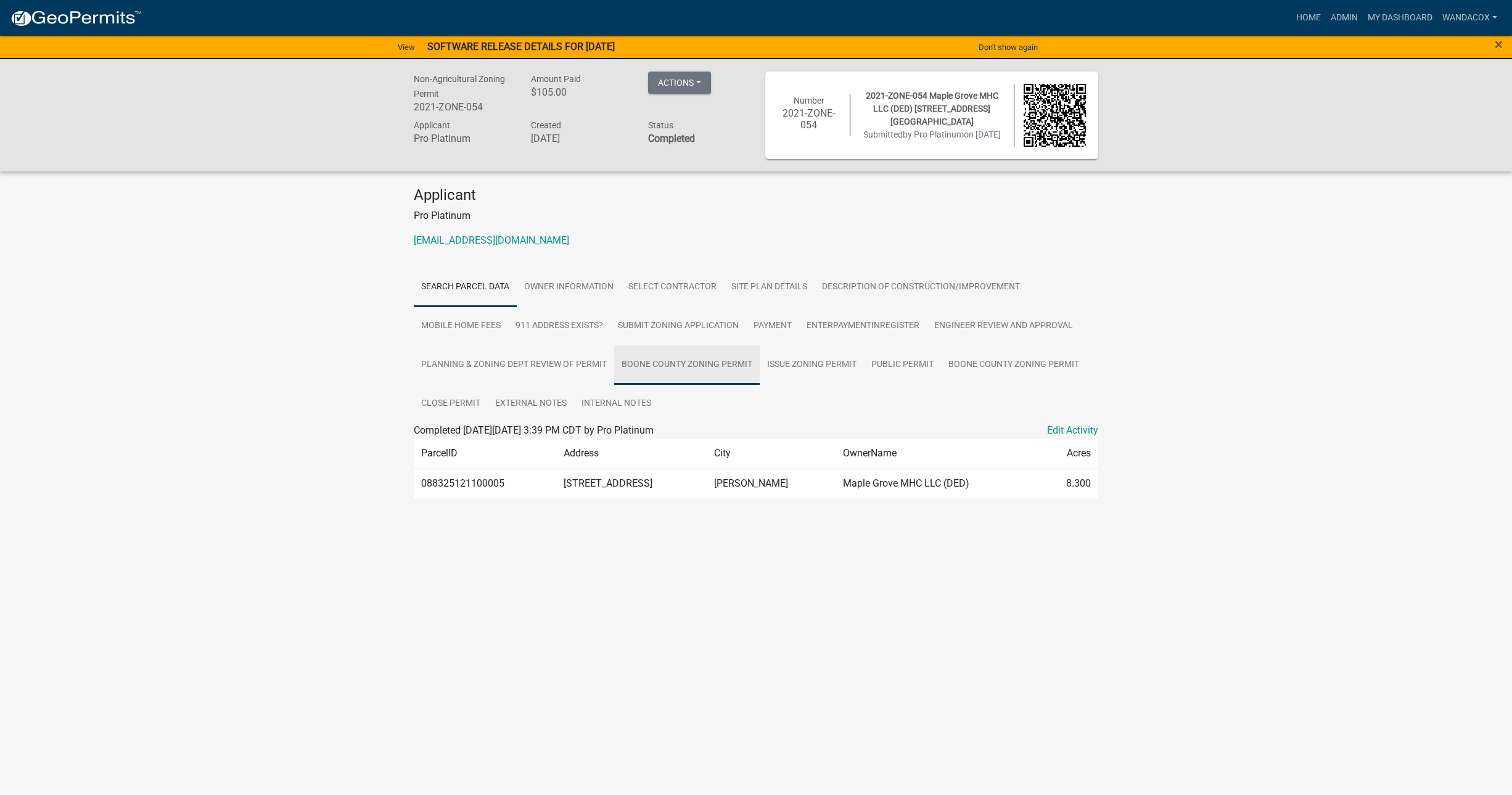
click at [693, 365] on link "Boone County Zoning Permit" at bounding box center [686, 365] width 146 height 40
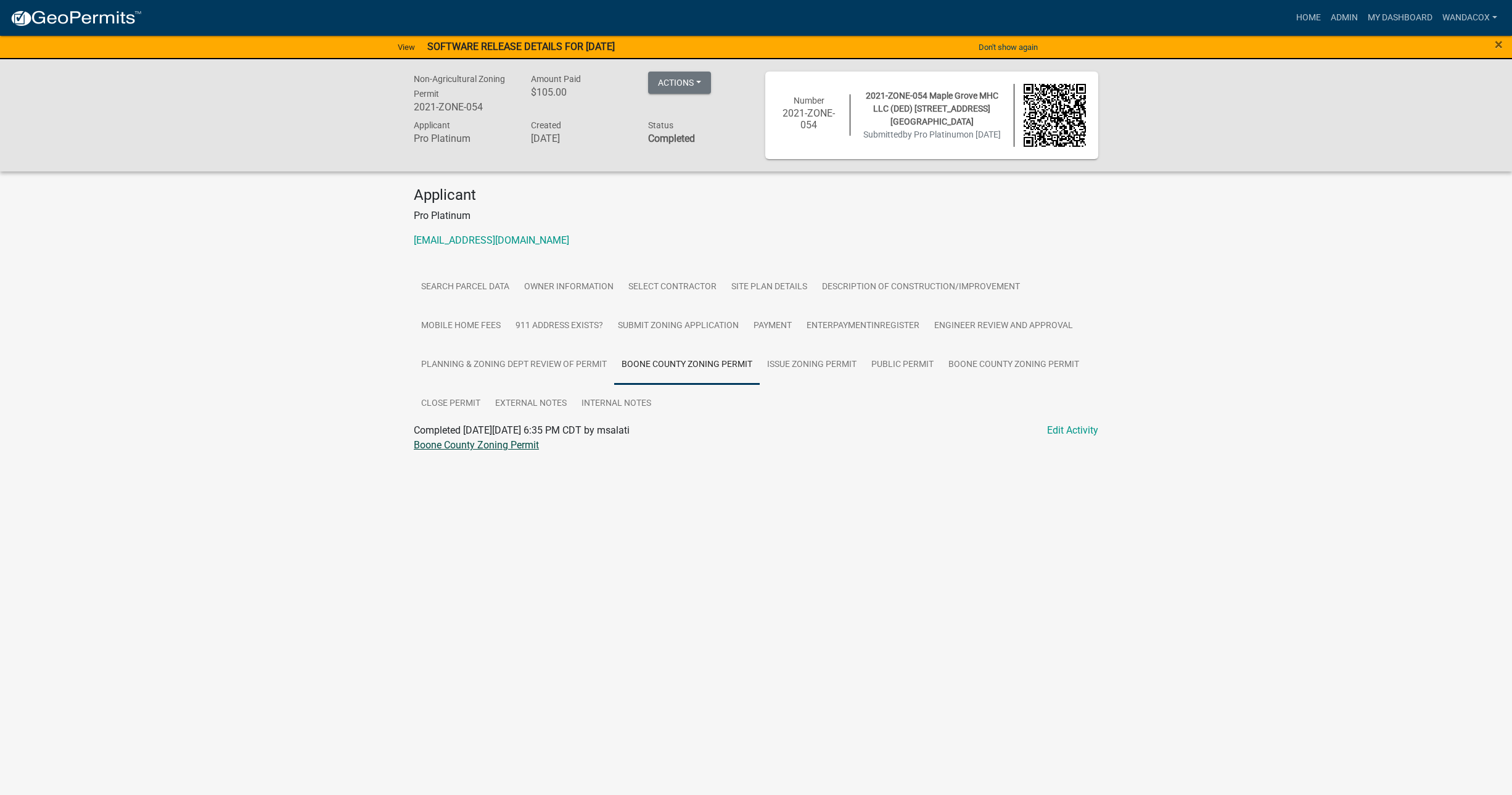
click at [508, 449] on link "Boone County Zoning Permit" at bounding box center [477, 445] width 126 height 12
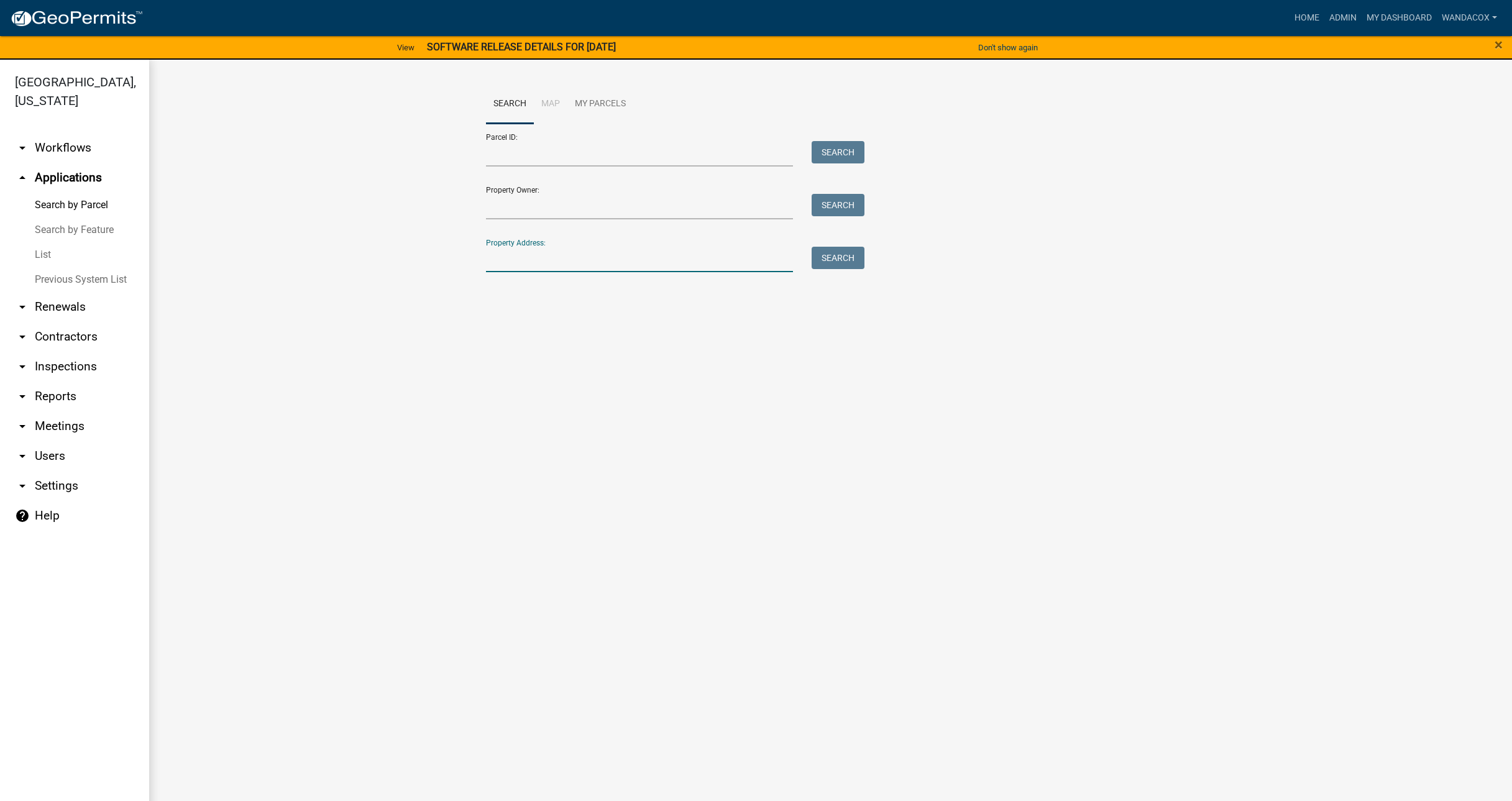
click at [554, 249] on input "Property Address:" at bounding box center [640, 259] width 308 height 25
type input "[STREET_ADDRESS]"
click at [842, 256] on button "Search" at bounding box center [838, 257] width 53 height 22
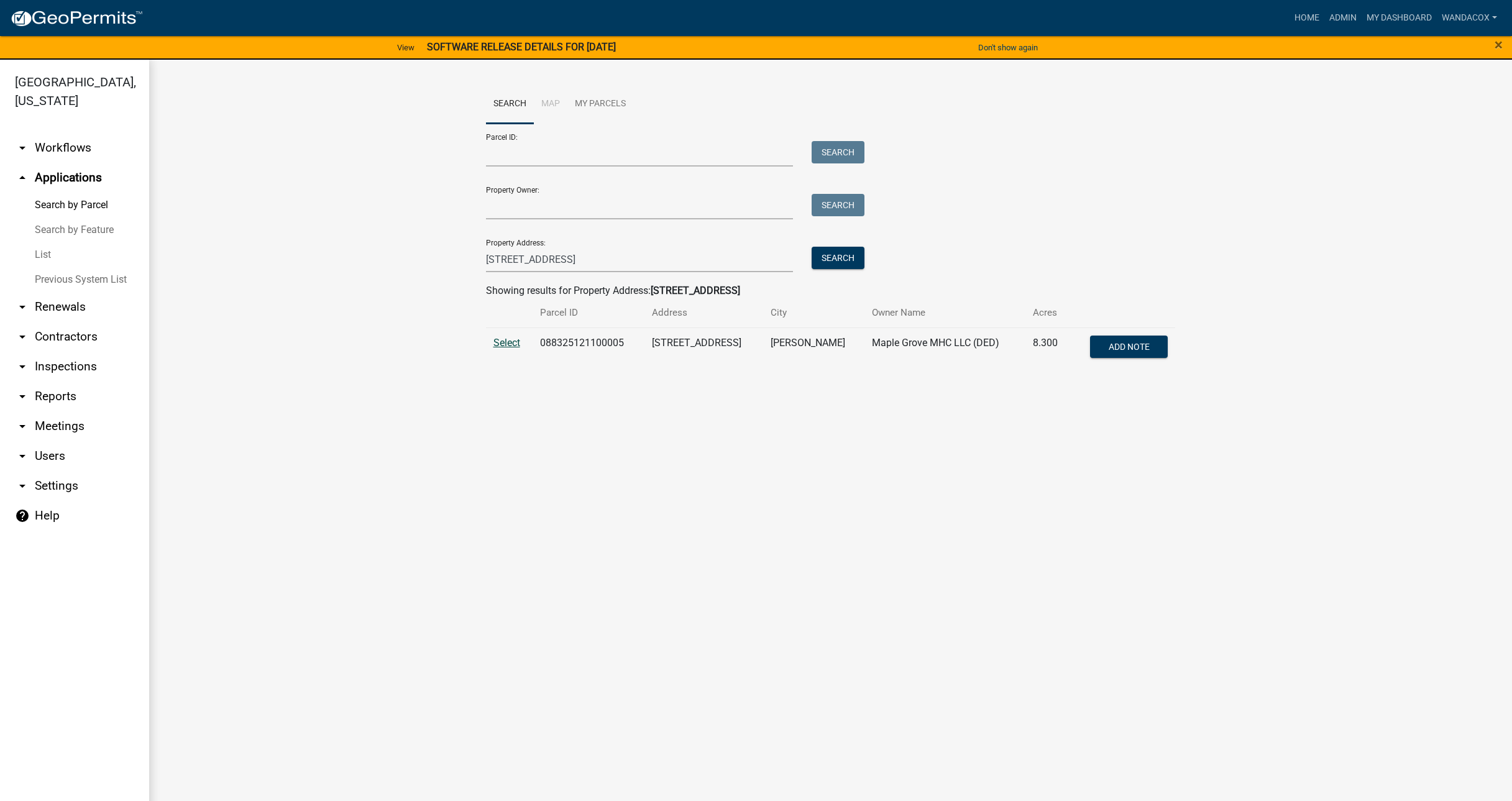
click at [512, 337] on span "Select" at bounding box center [507, 343] width 26 height 12
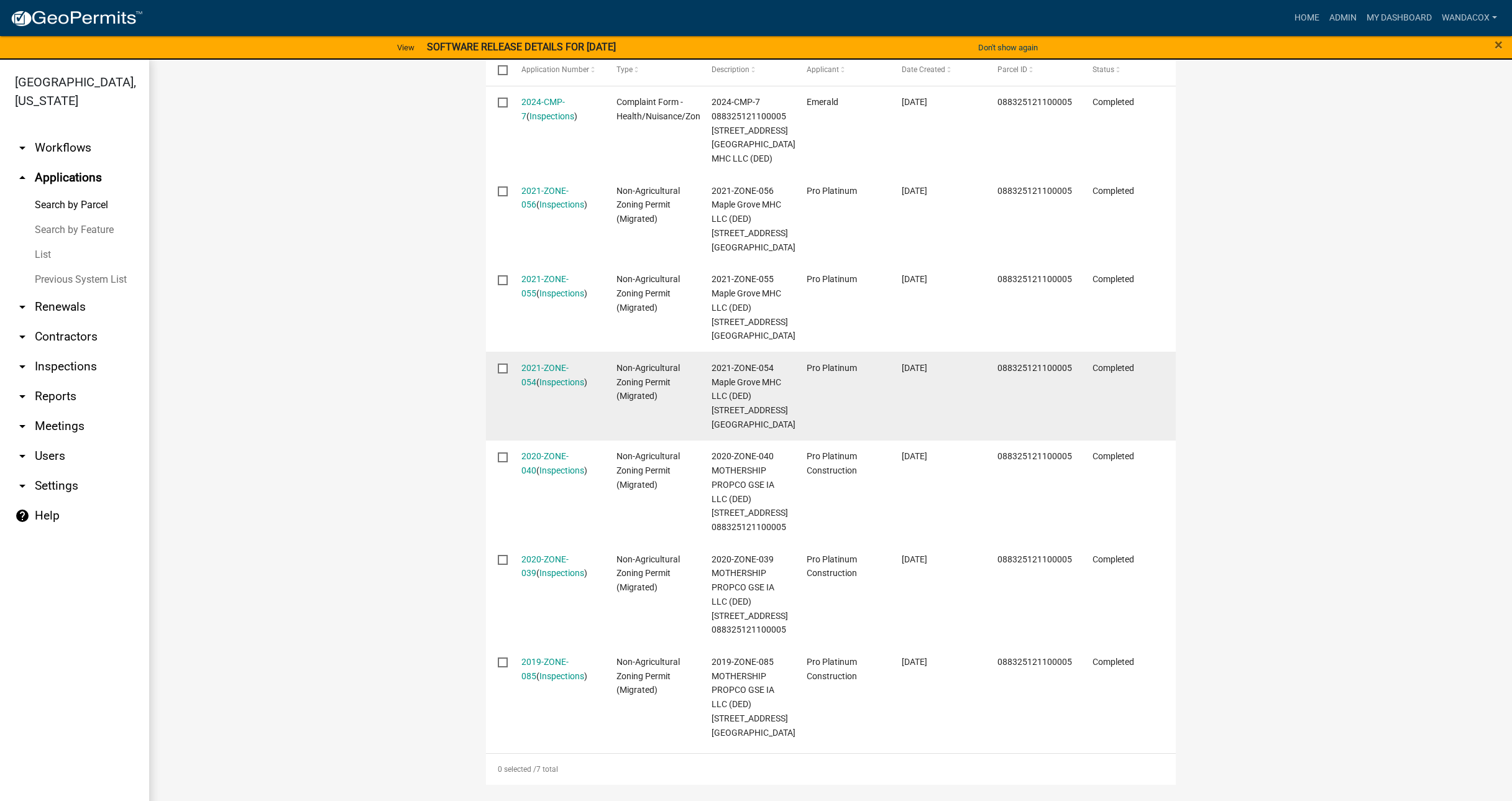
scroll to position [467, 0]
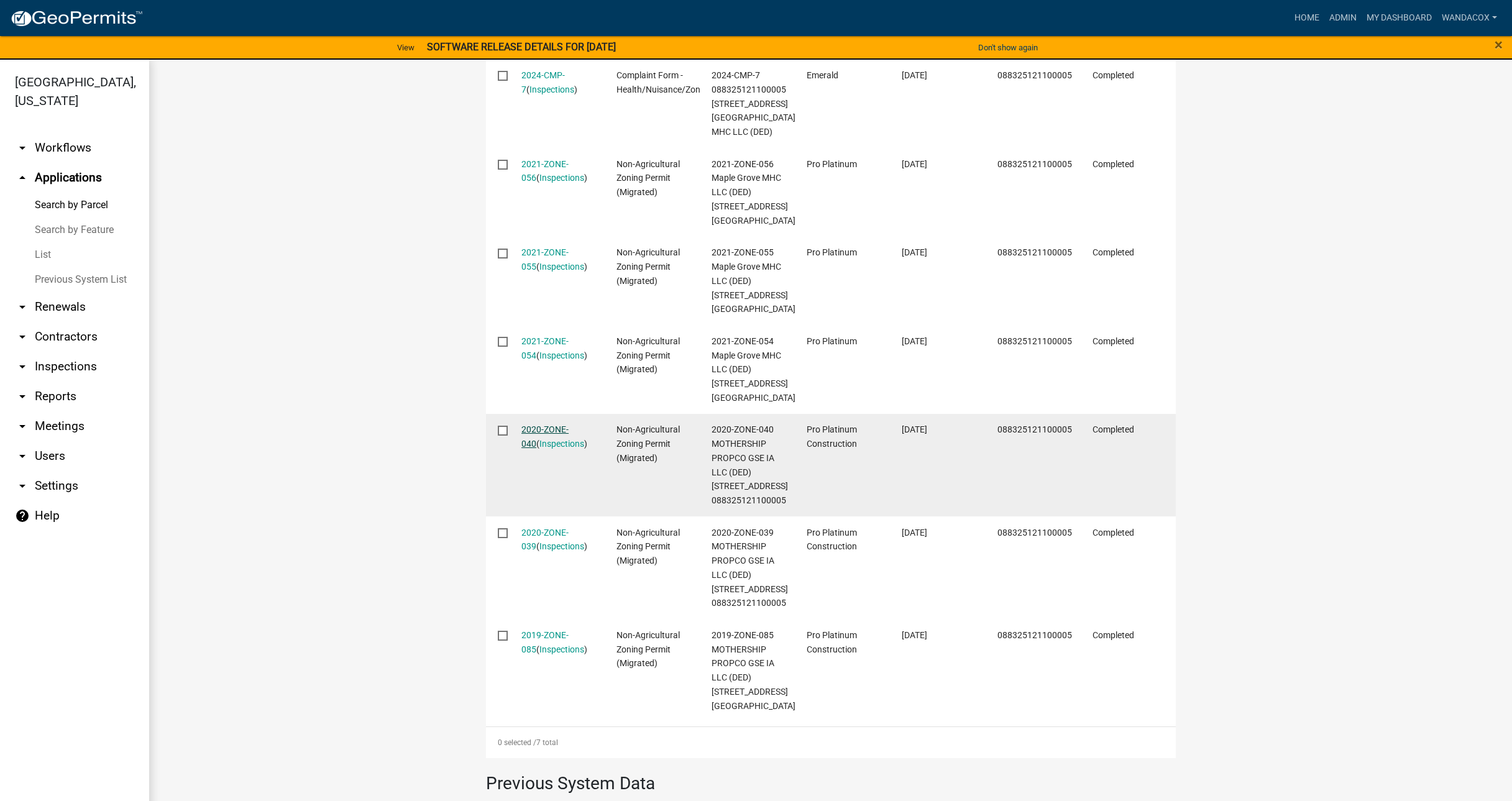
click at [557, 431] on link "2020-ZONE-040" at bounding box center [545, 437] width 47 height 24
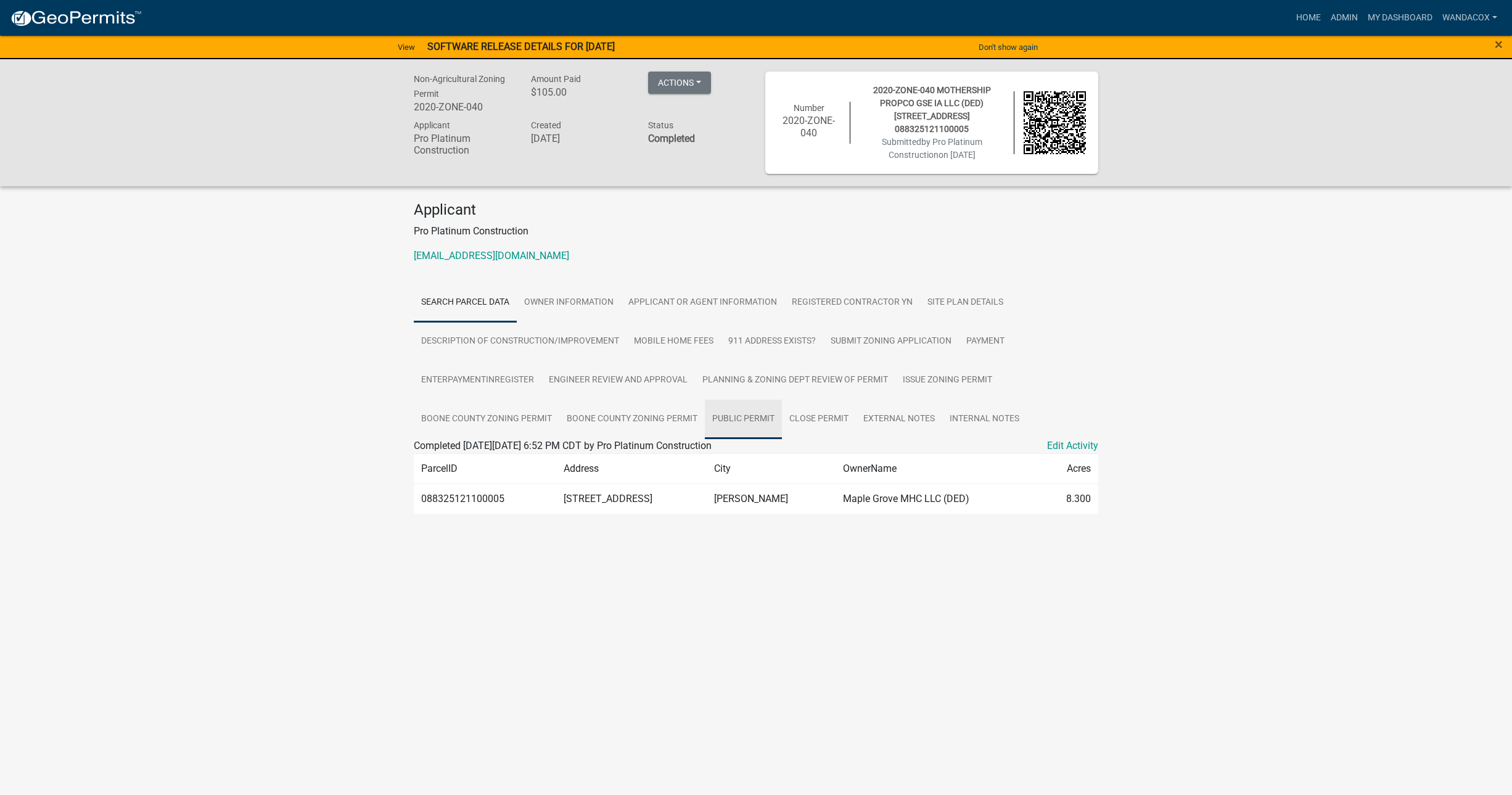
click at [750, 403] on link "public permit" at bounding box center [743, 419] width 77 height 40
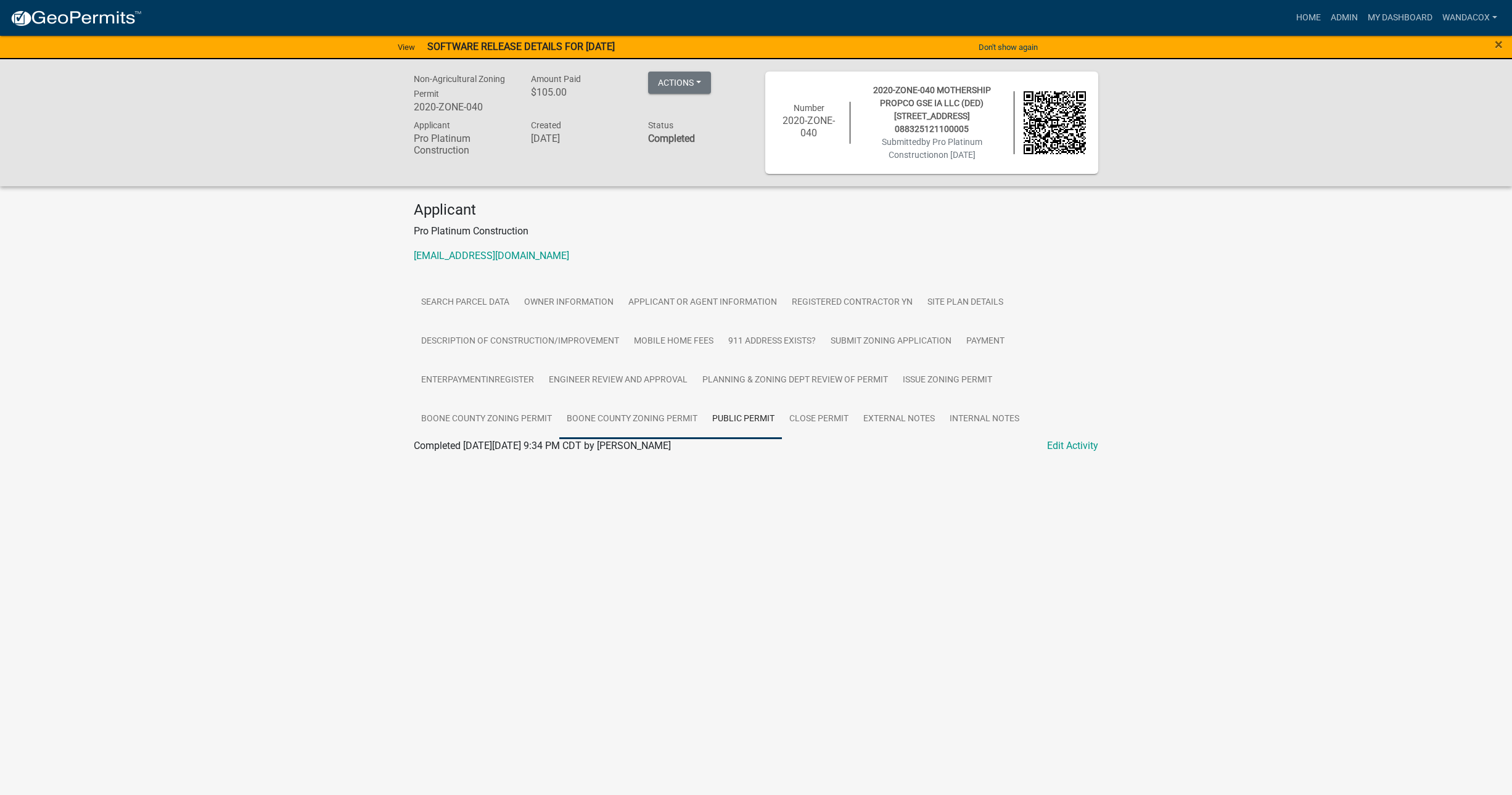
click at [623, 399] on link "Boone County Zoning Permit" at bounding box center [632, 419] width 146 height 40
click at [507, 455] on link "Boone County Zoning Permit" at bounding box center [477, 460] width 126 height 12
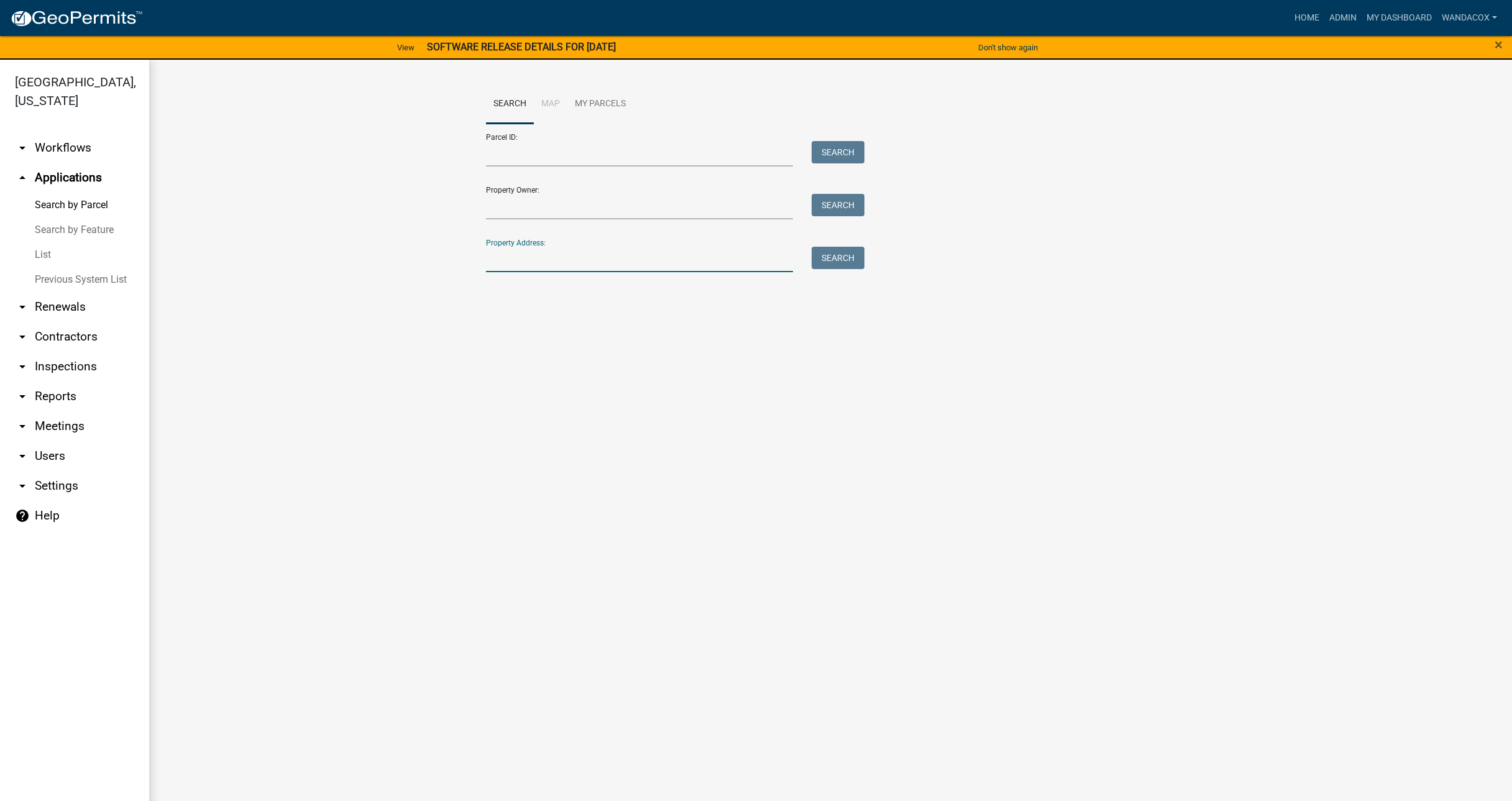
click at [539, 253] on input "Property Address:" at bounding box center [640, 259] width 308 height 25
type input "[STREET_ADDRESS]"
click at [843, 248] on button "Search" at bounding box center [838, 257] width 53 height 22
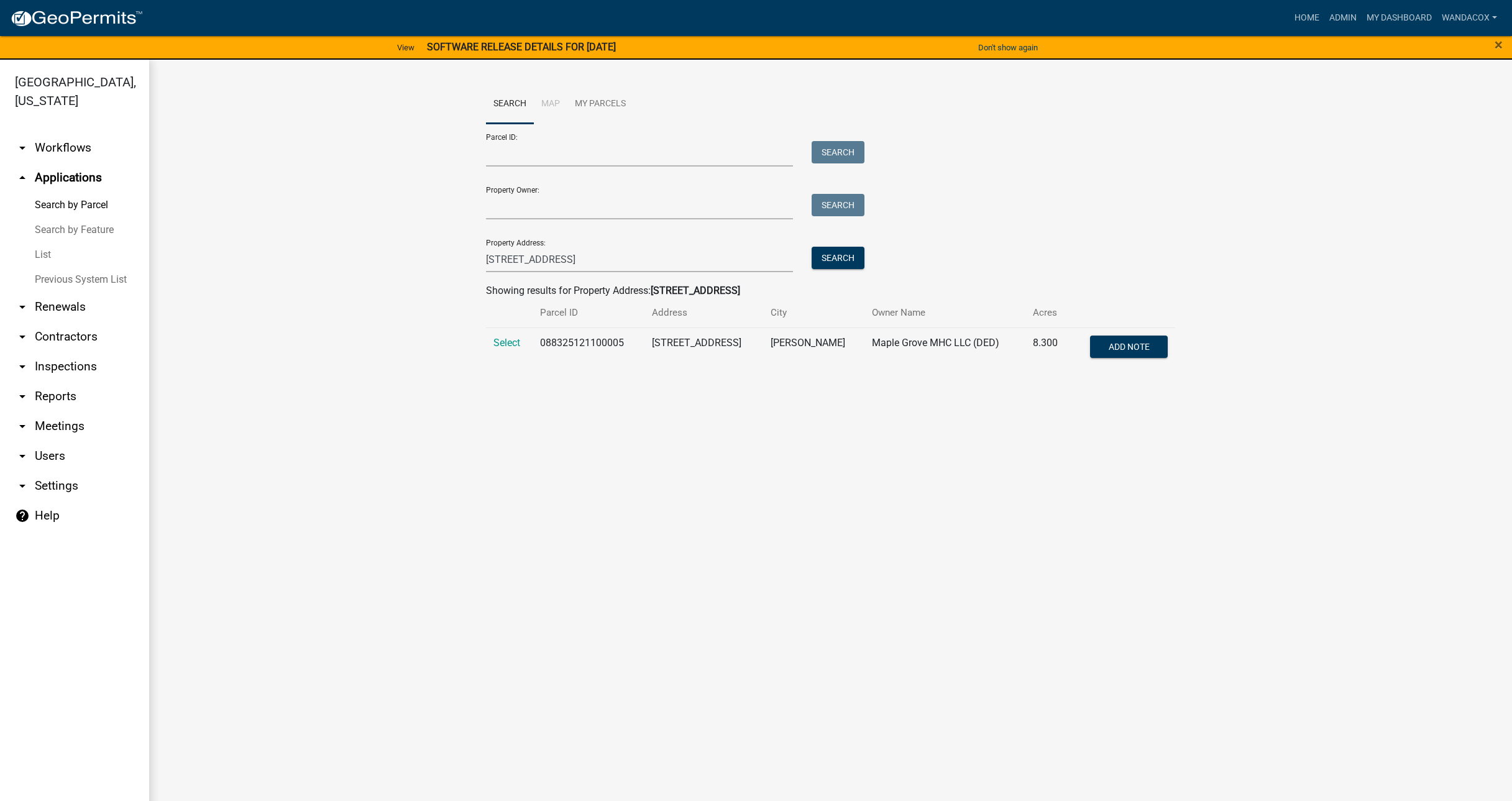
click at [491, 343] on td "Select" at bounding box center [510, 348] width 47 height 41
click at [508, 337] on span "Select" at bounding box center [507, 343] width 26 height 12
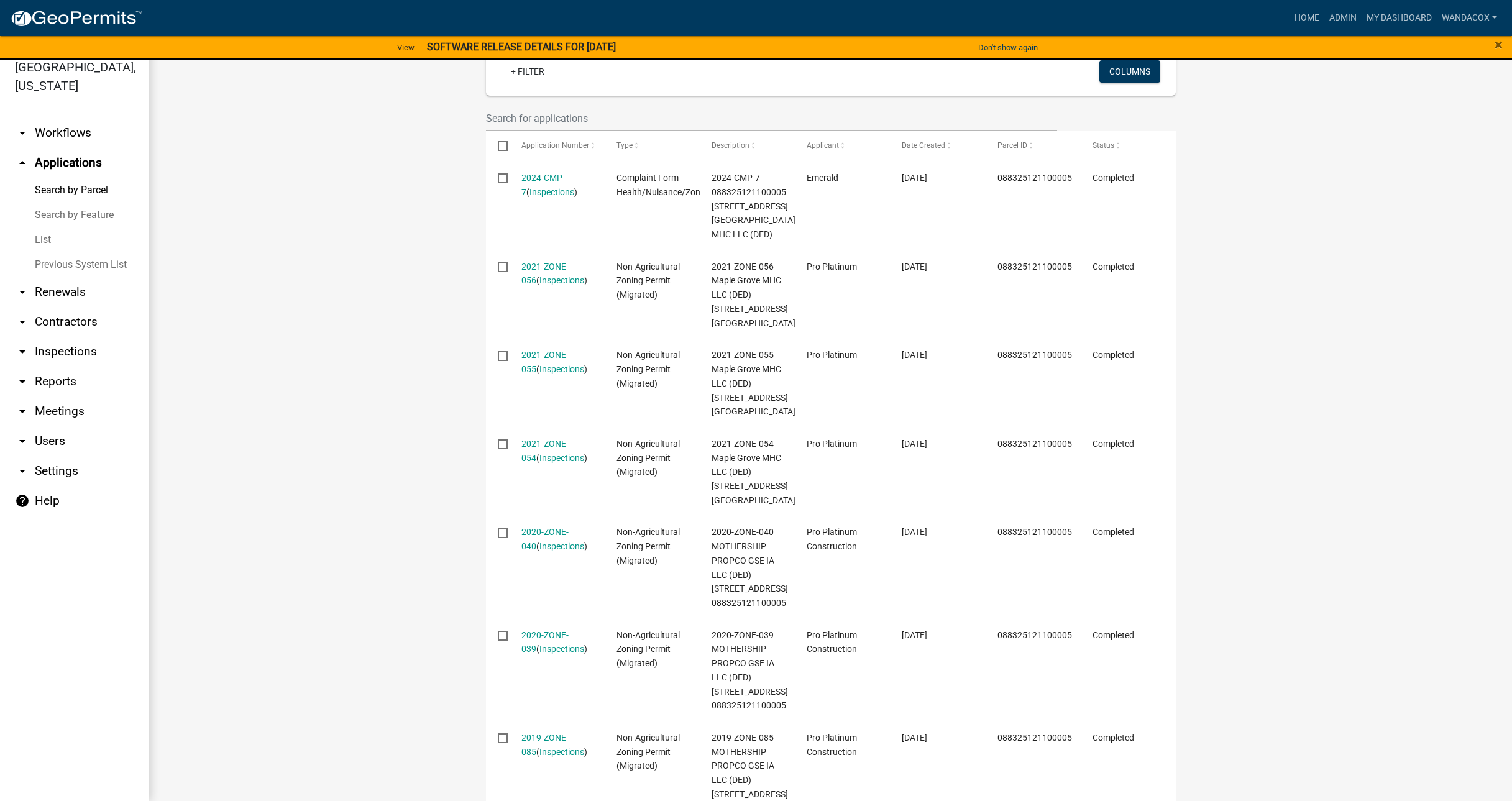
scroll to position [389, 0]
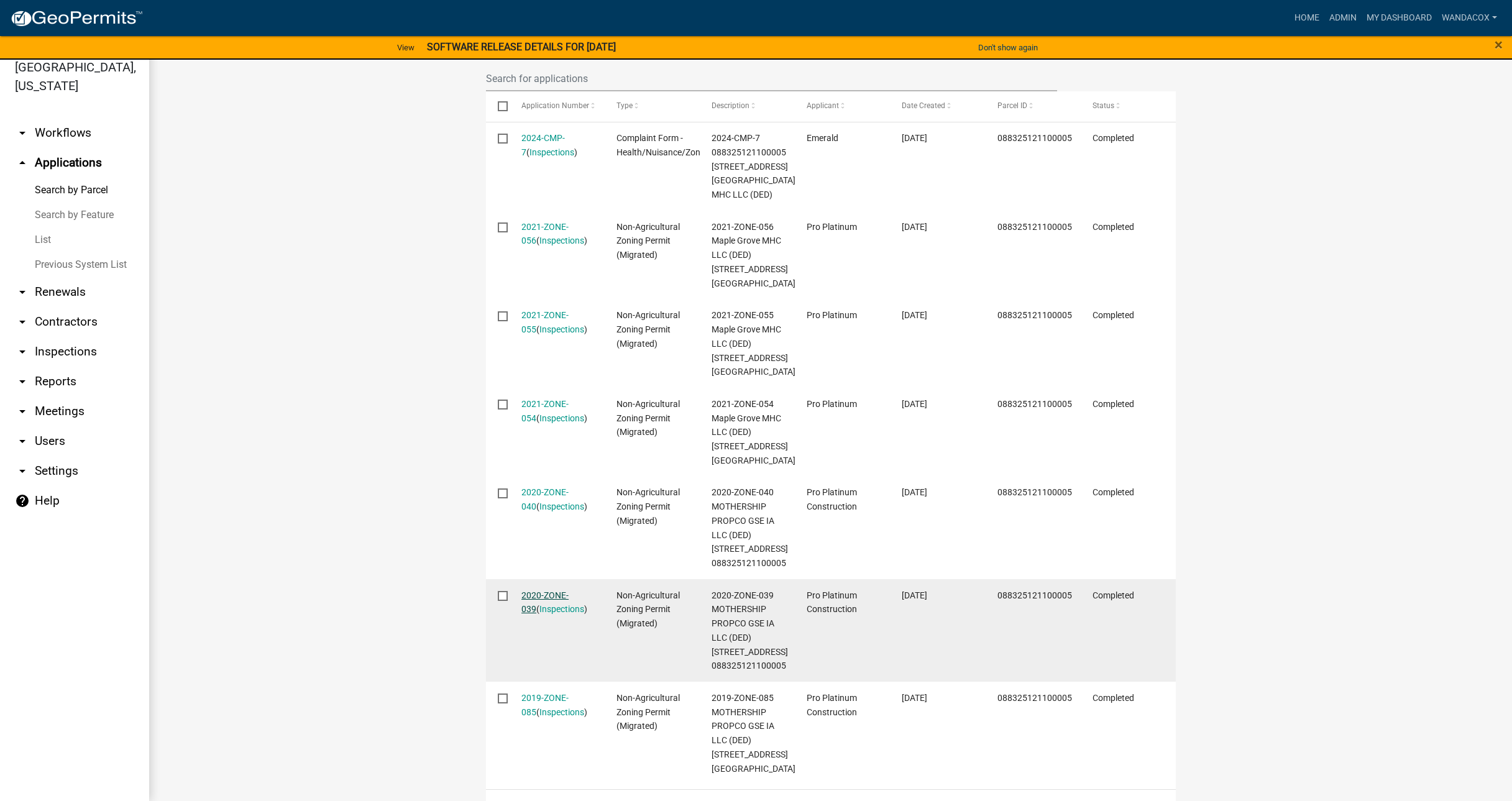
click at [533, 591] on link "2020-ZONE-039" at bounding box center [545, 602] width 47 height 24
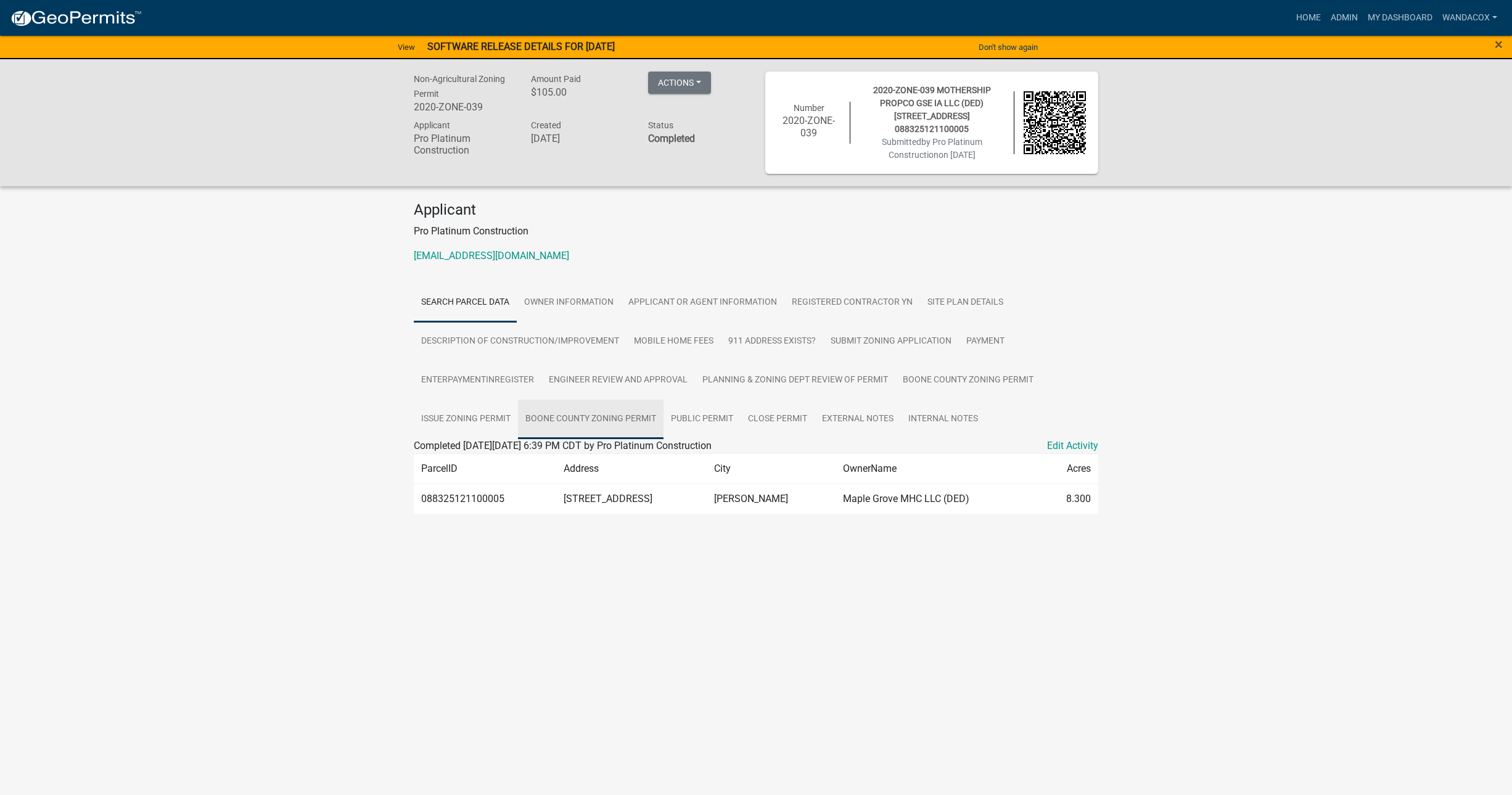
click at [562, 399] on link "Boone County Zoning Permit" at bounding box center [591, 419] width 146 height 40
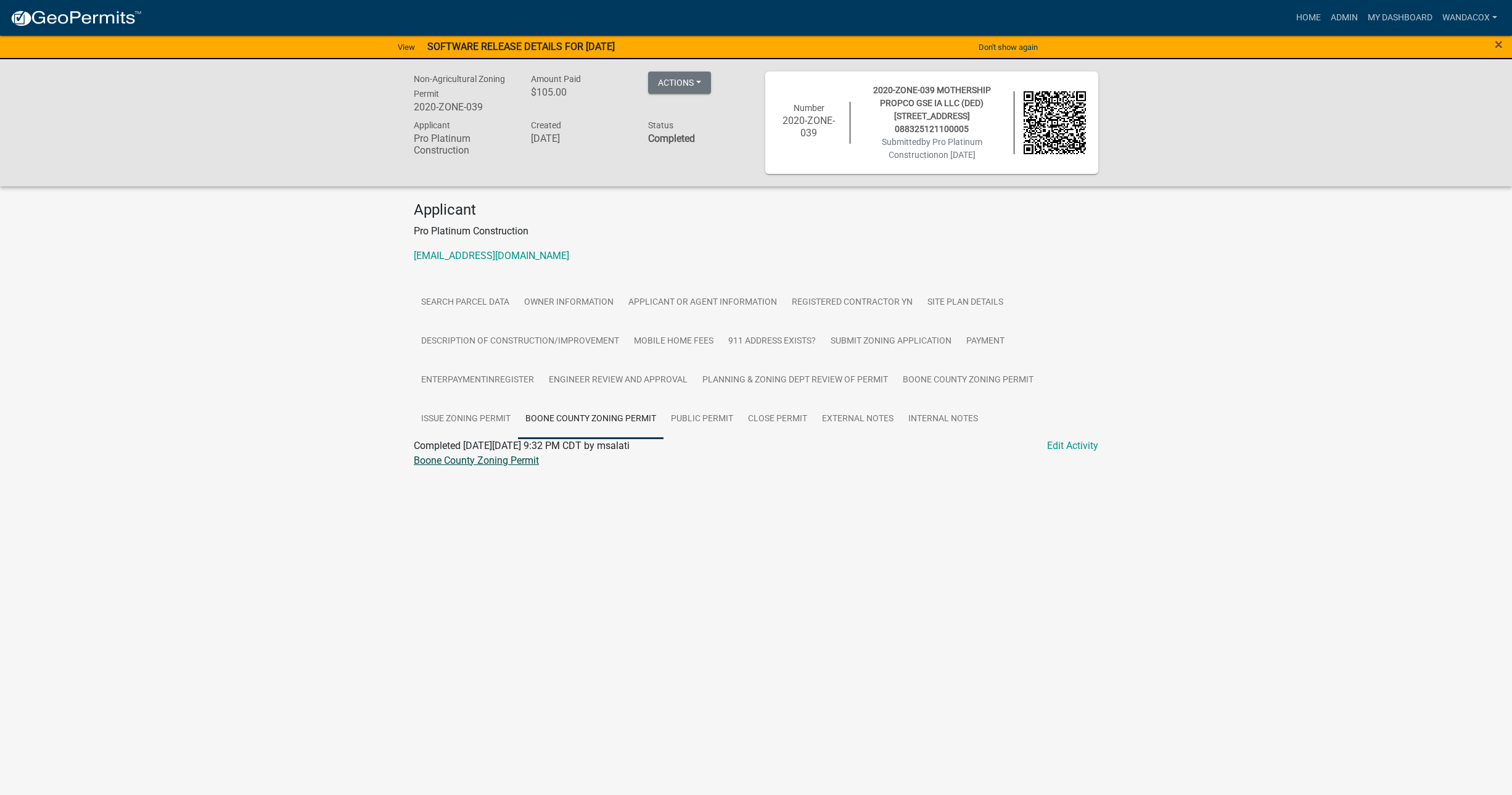
click at [494, 455] on link "Boone County Zoning Permit" at bounding box center [477, 460] width 126 height 12
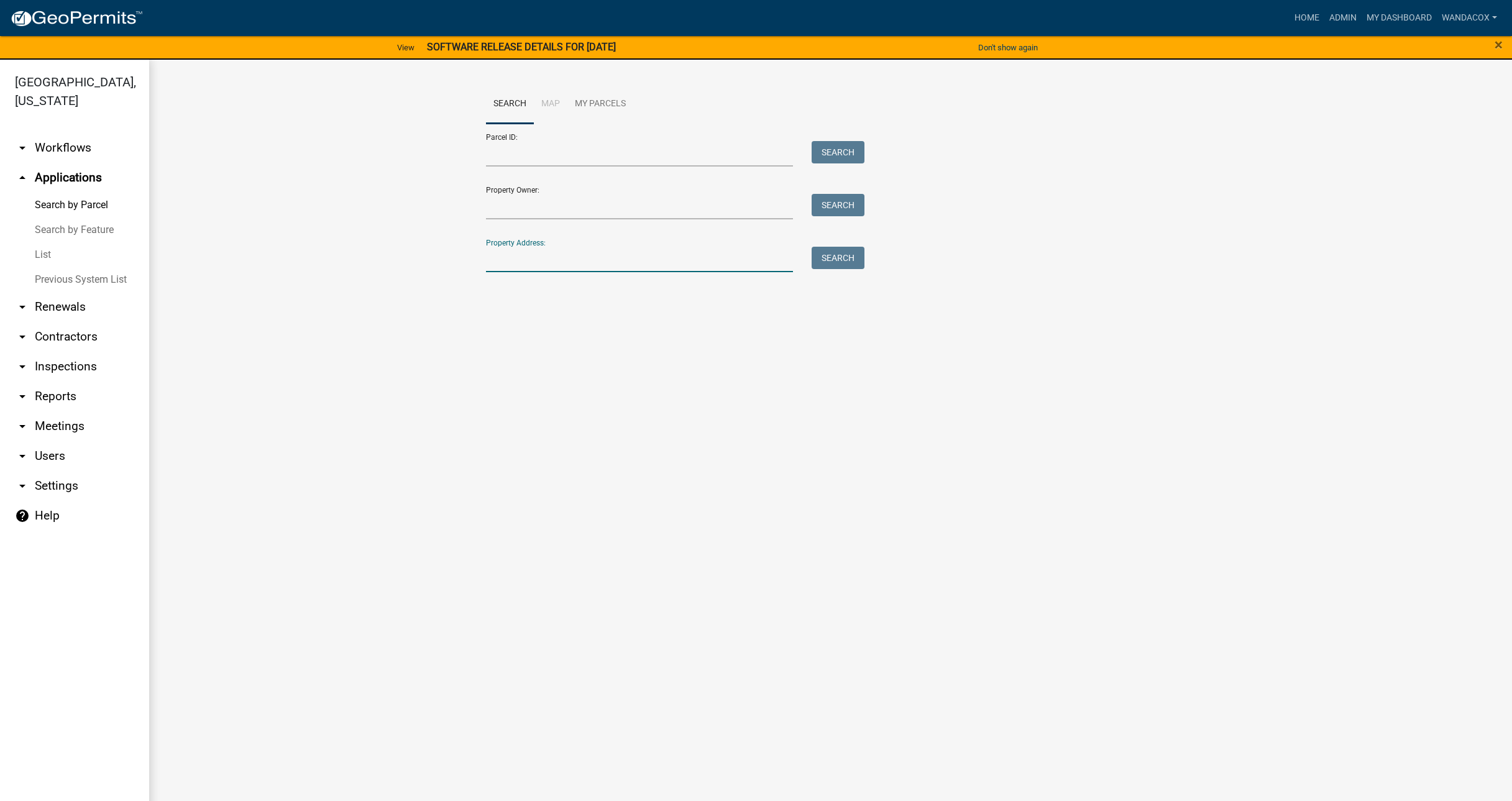
click at [527, 265] on input "Property Address:" at bounding box center [640, 259] width 308 height 25
type input "[STREET_ADDRESS]"
click at [828, 260] on button "Search" at bounding box center [838, 257] width 53 height 22
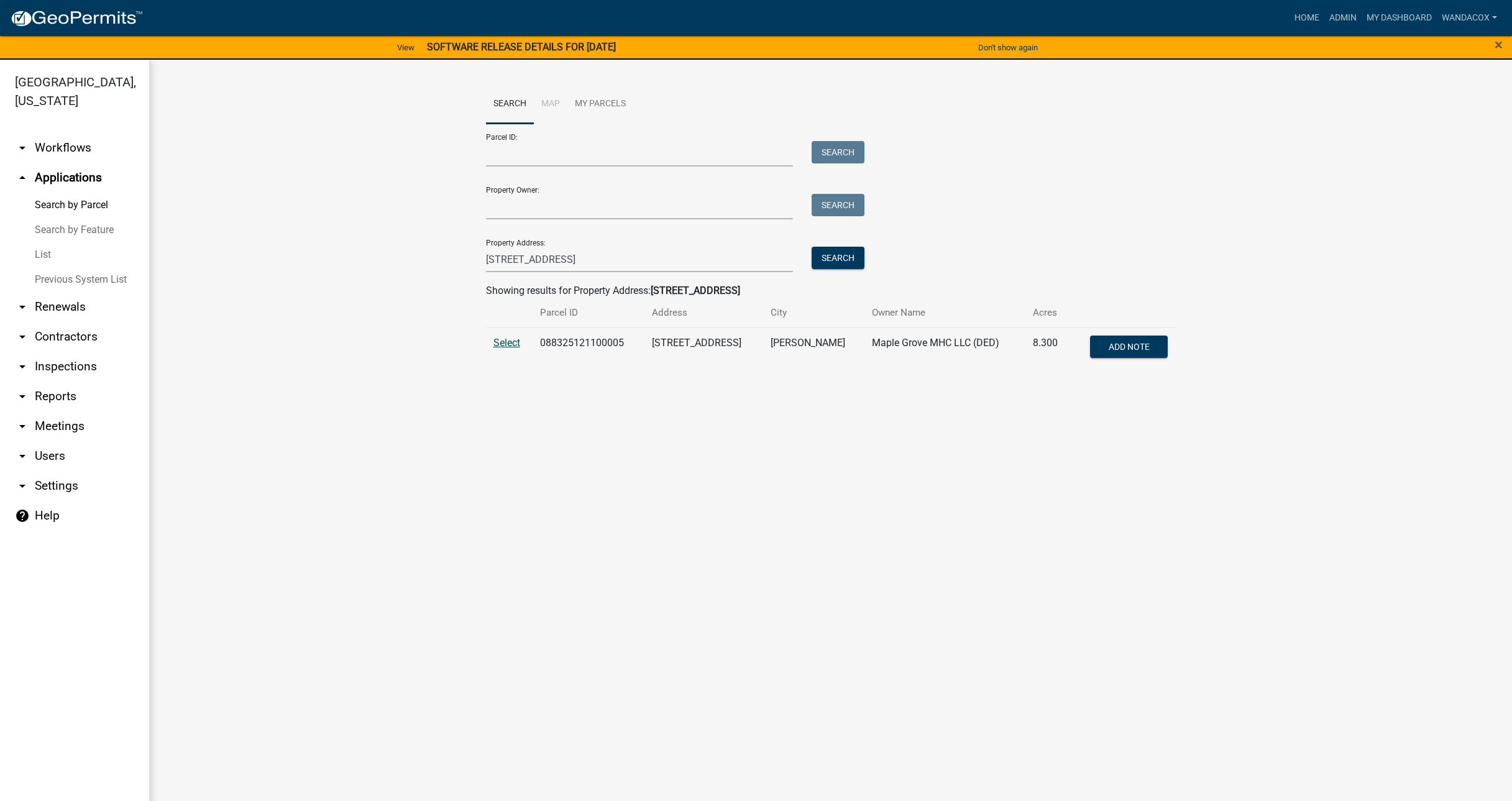
click at [501, 347] on span "Select" at bounding box center [507, 343] width 26 height 12
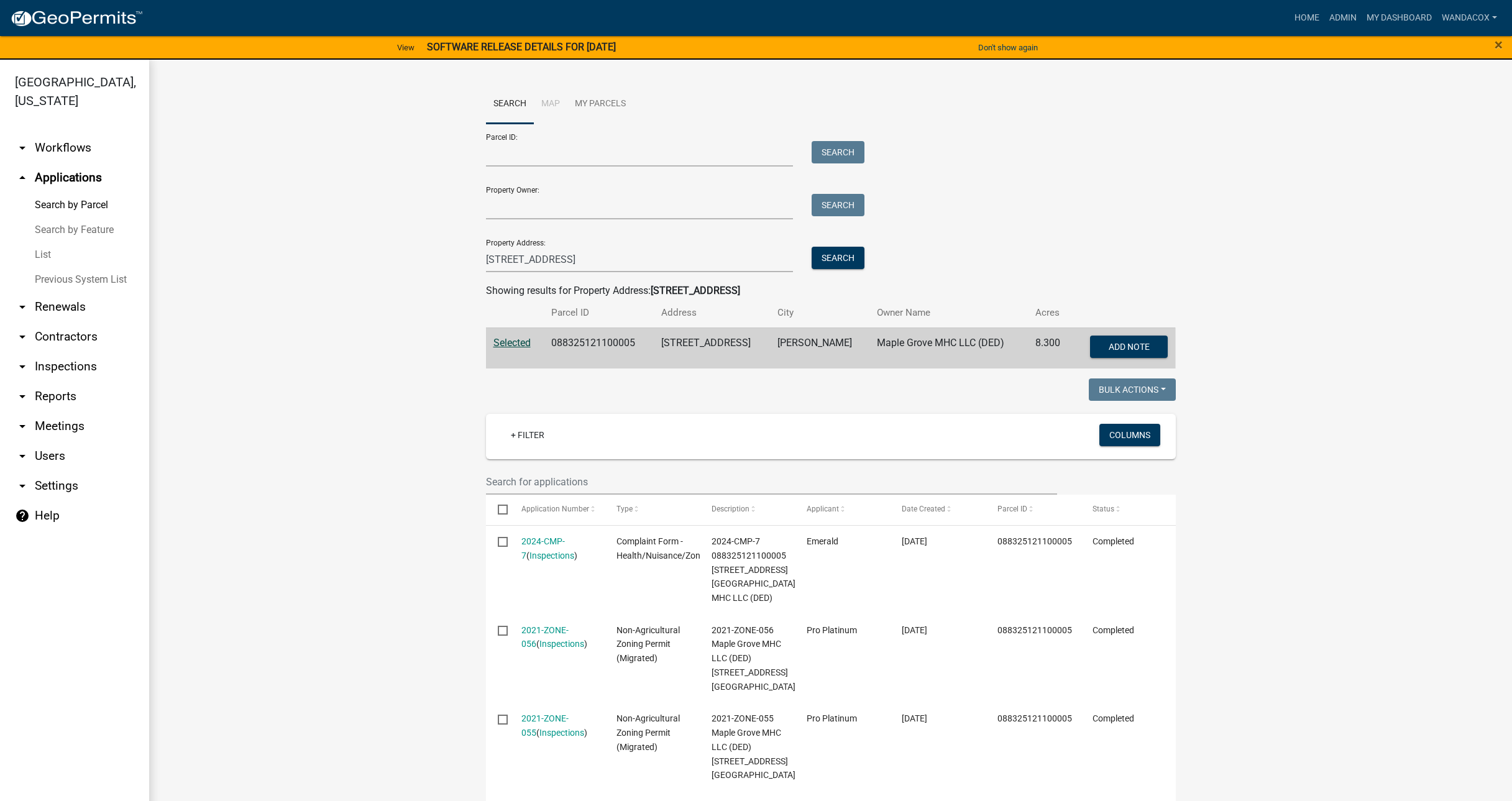
scroll to position [78, 0]
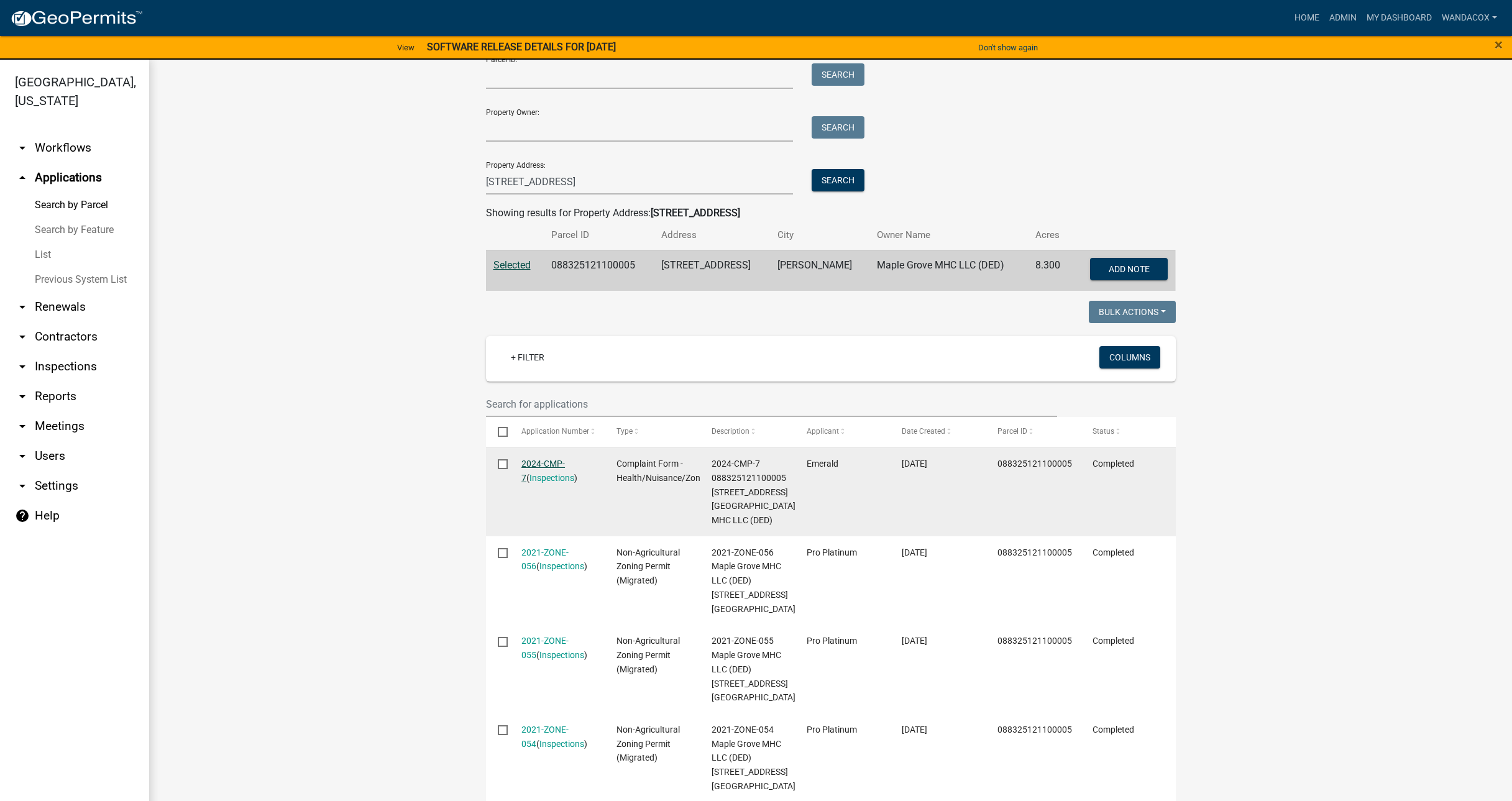
click at [535, 463] on link "2024-CMP-7" at bounding box center [543, 471] width 44 height 24
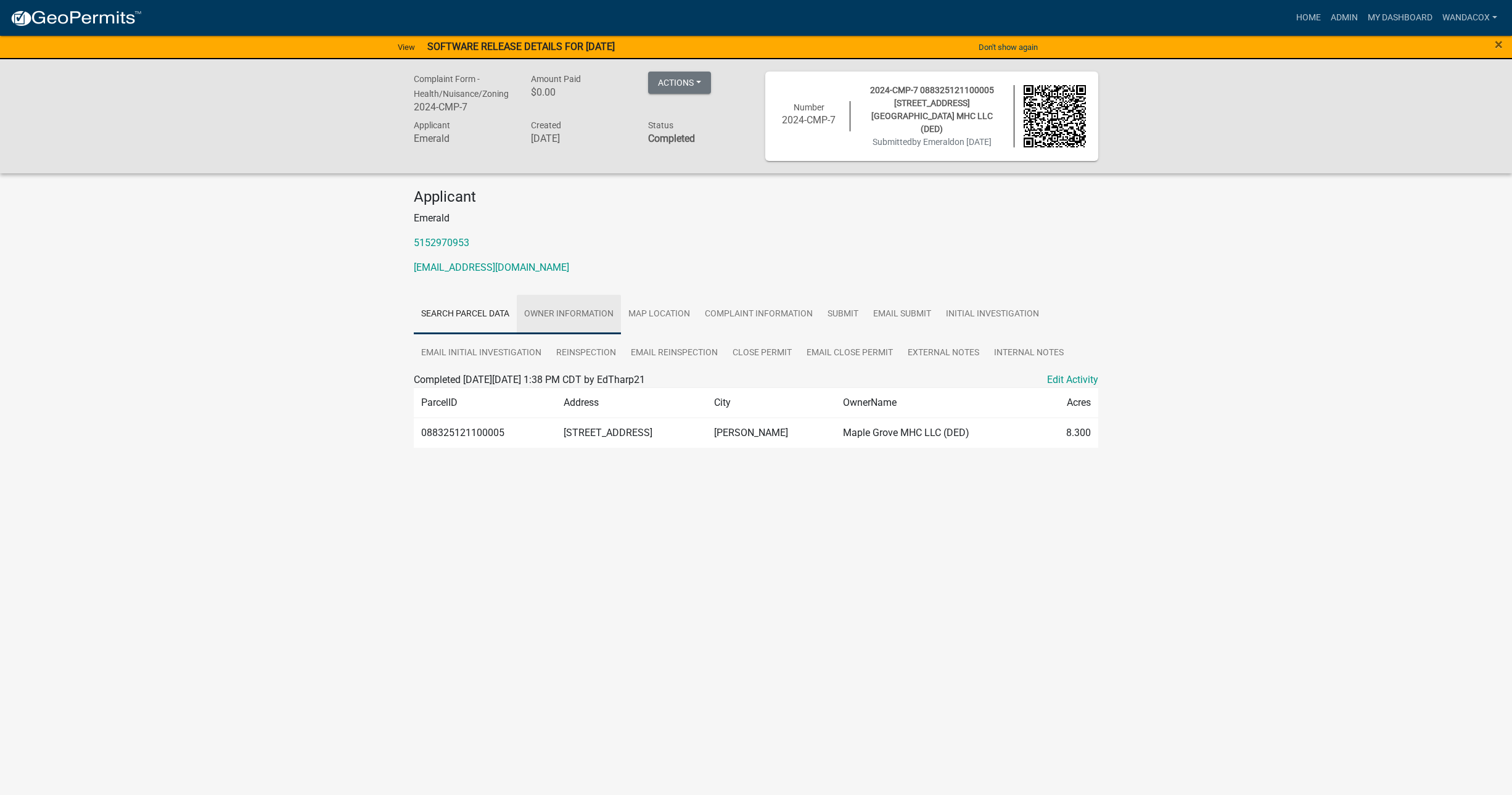
click at [584, 305] on link "Owner Information" at bounding box center [569, 314] width 104 height 40
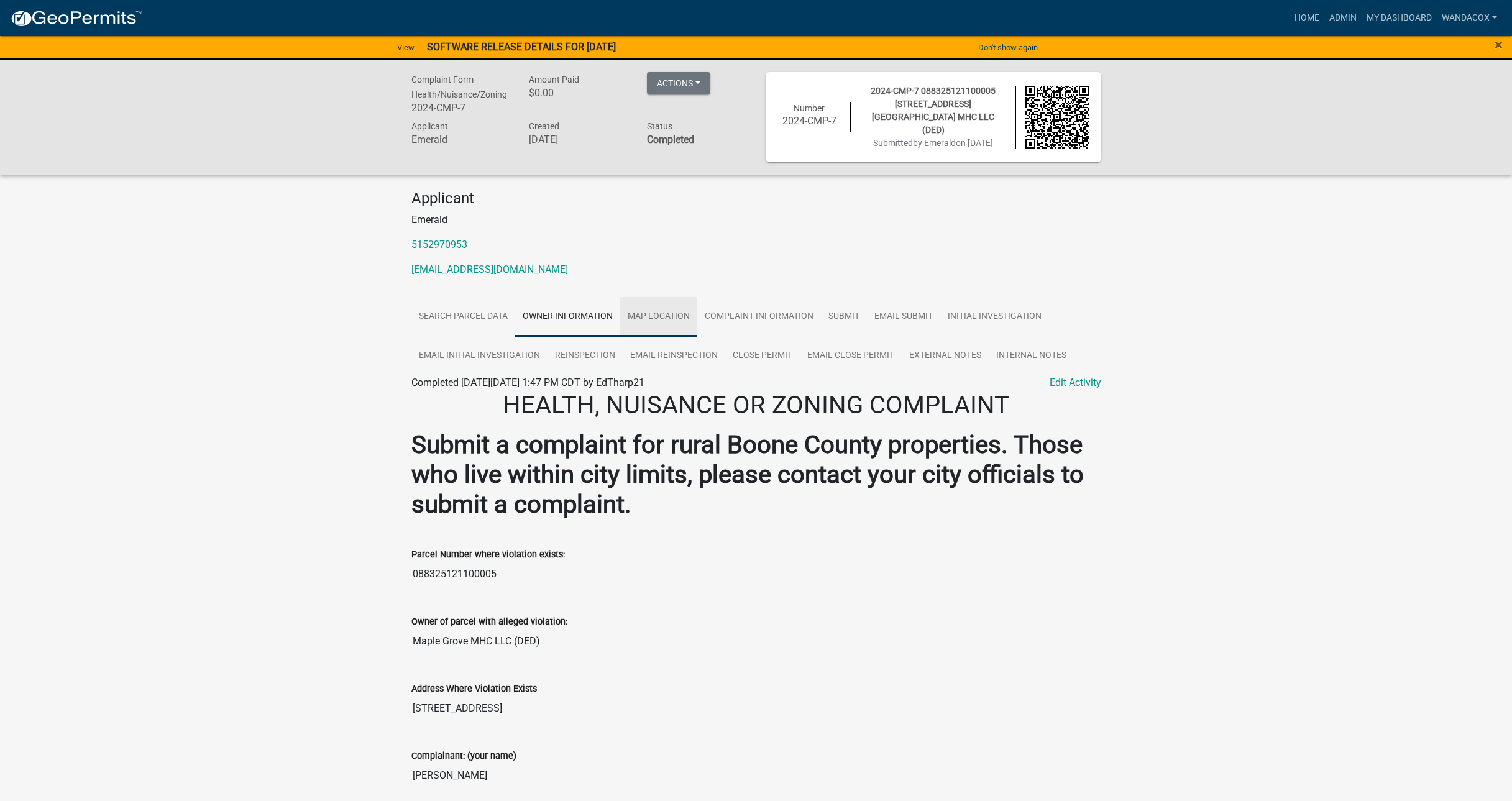
click at [665, 315] on link "Map Location" at bounding box center [659, 317] width 77 height 40
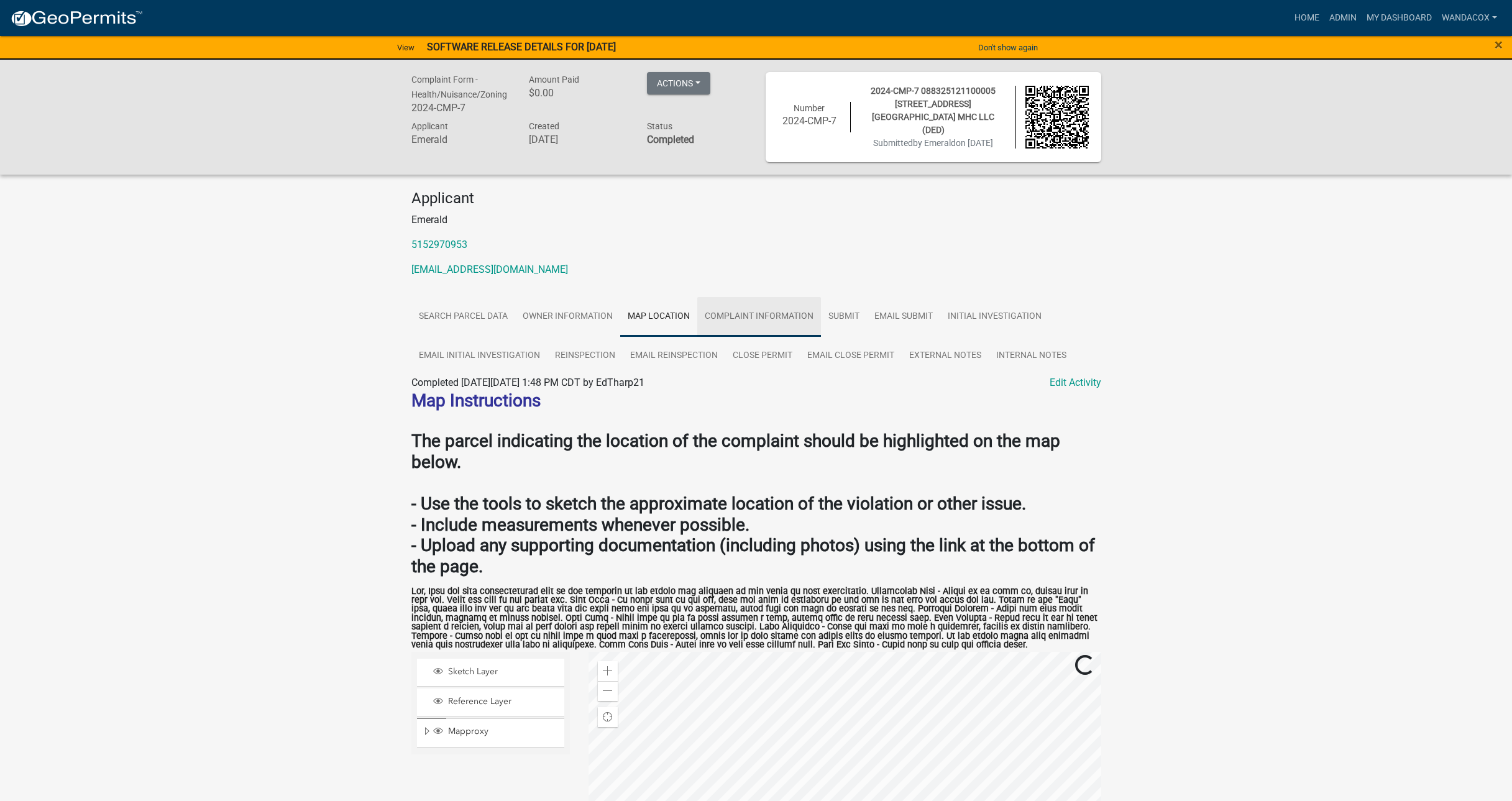
click at [765, 314] on link "Complaint Information" at bounding box center [759, 317] width 124 height 40
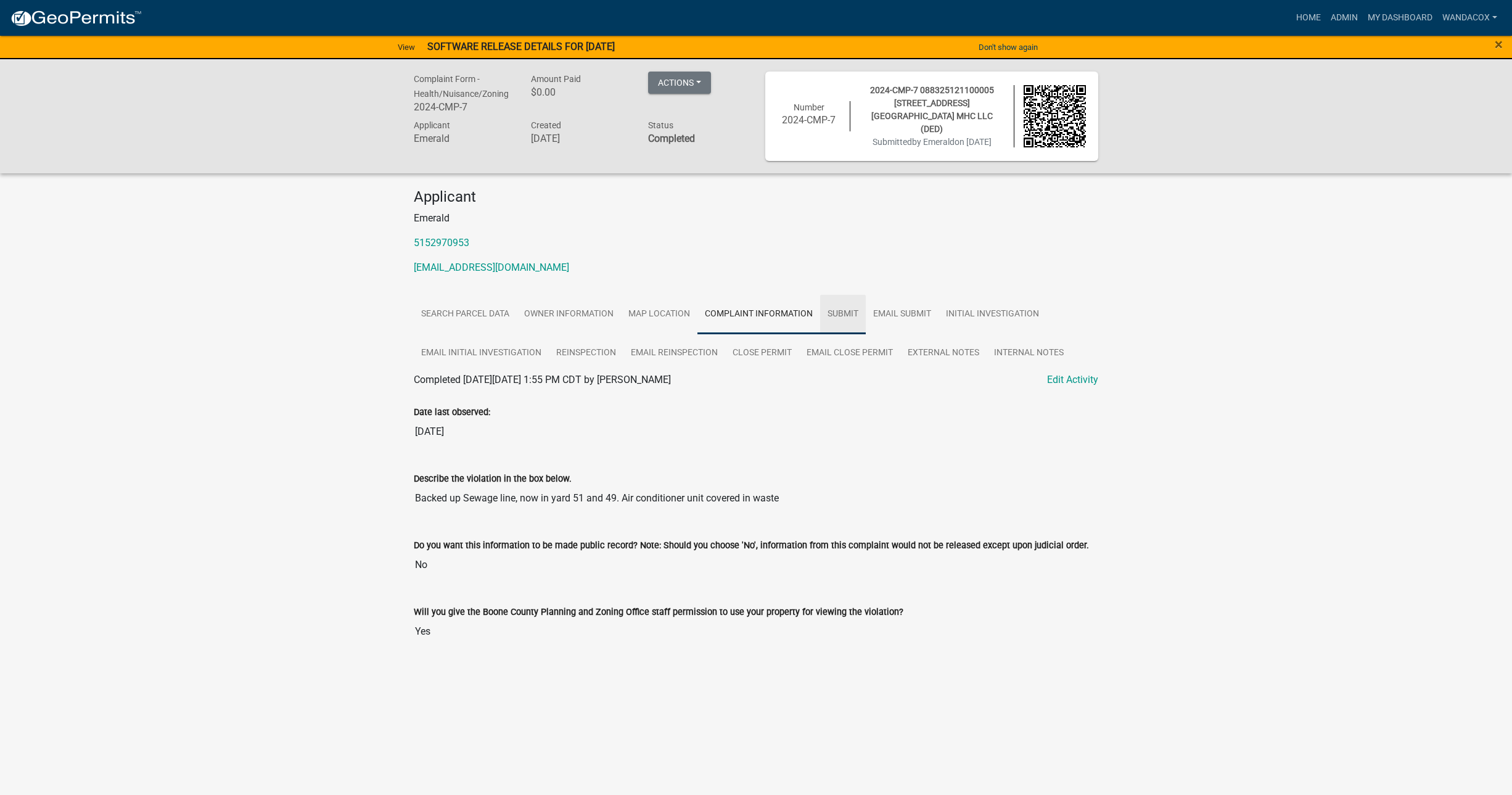
click at [844, 306] on link "Submit" at bounding box center [843, 314] width 45 height 40
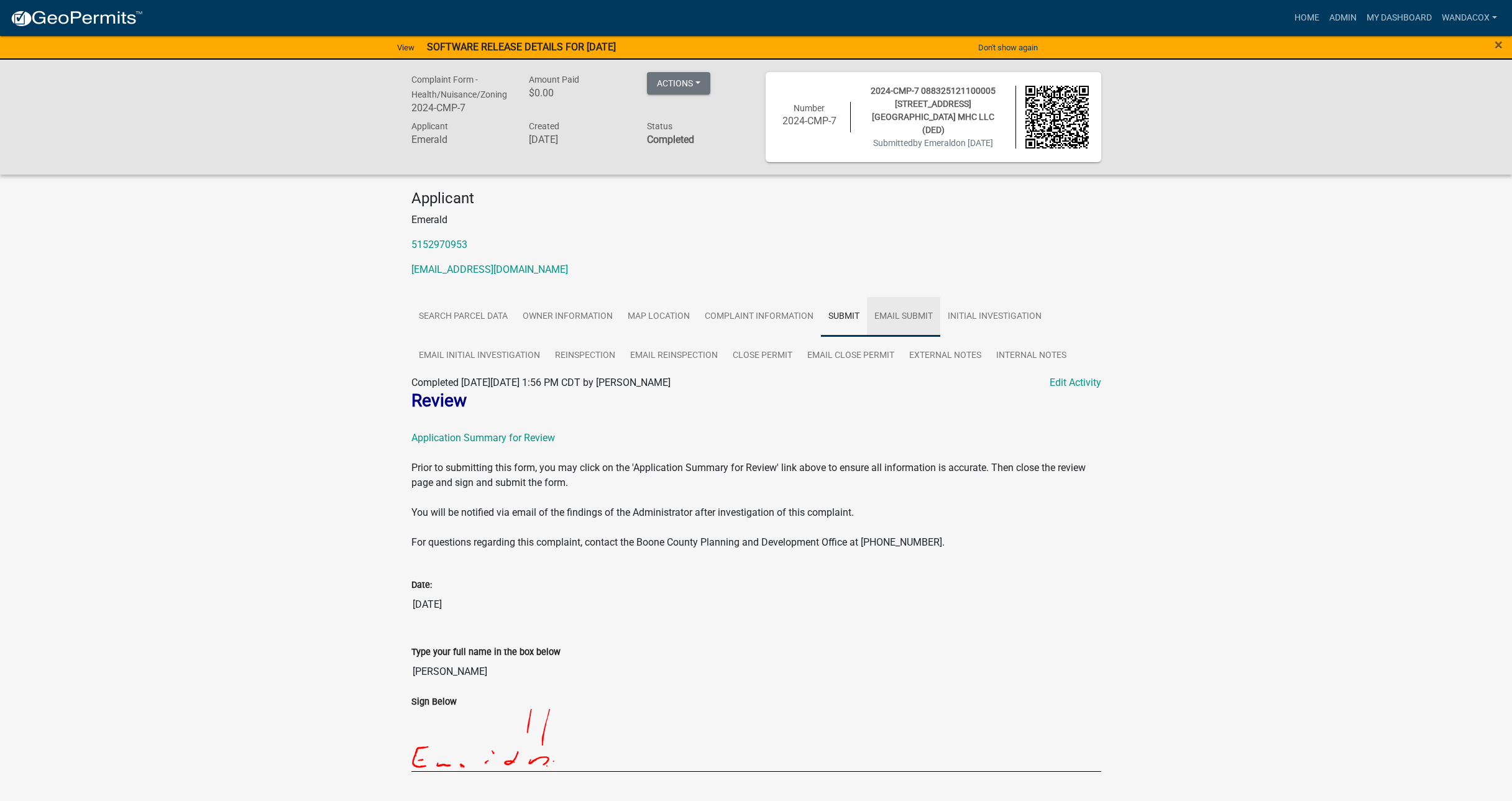
click at [923, 309] on link "Email Submit" at bounding box center [903, 317] width 73 height 40
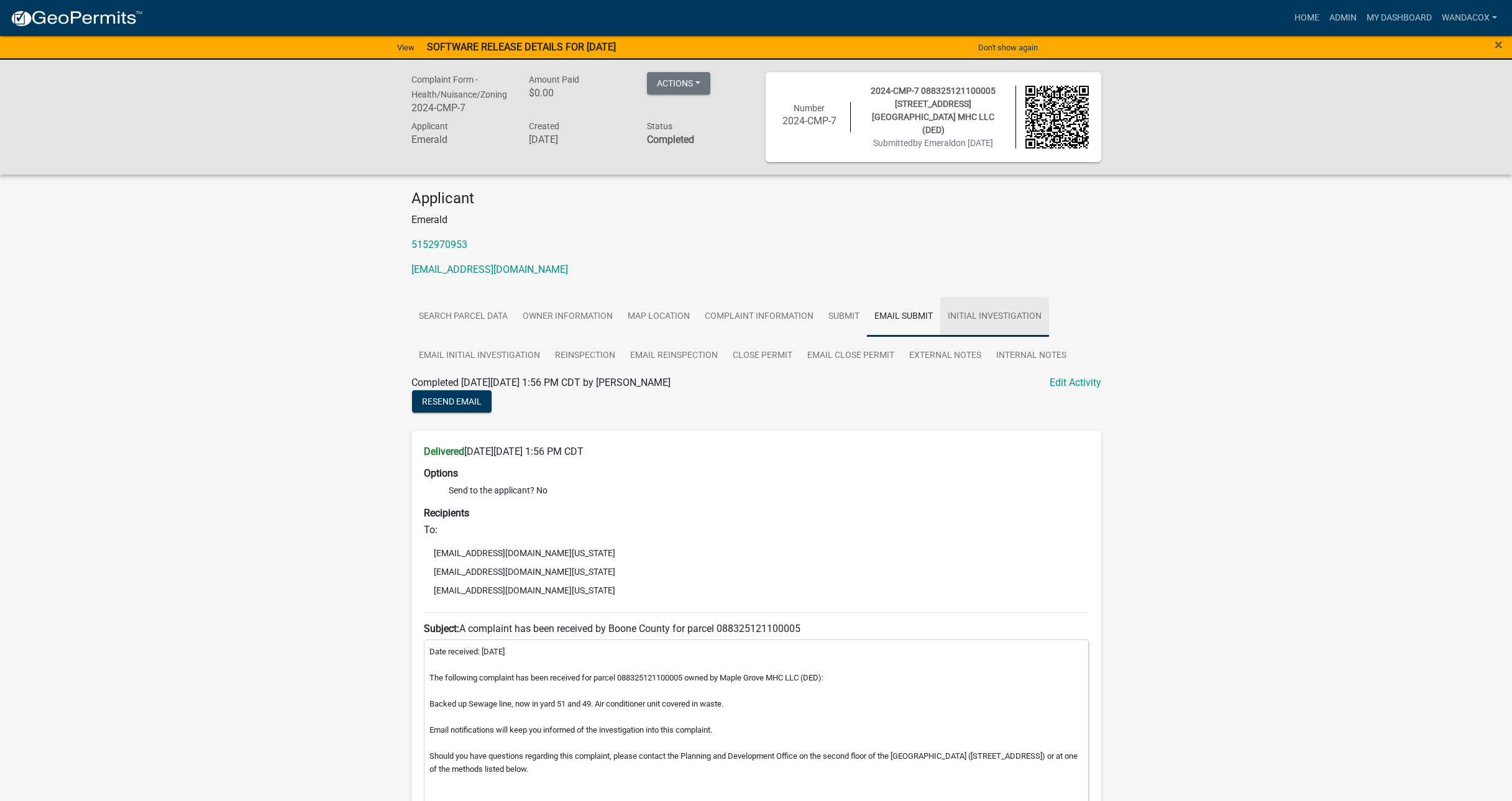
click at [995, 308] on link "Initial Investigation" at bounding box center [995, 317] width 109 height 40
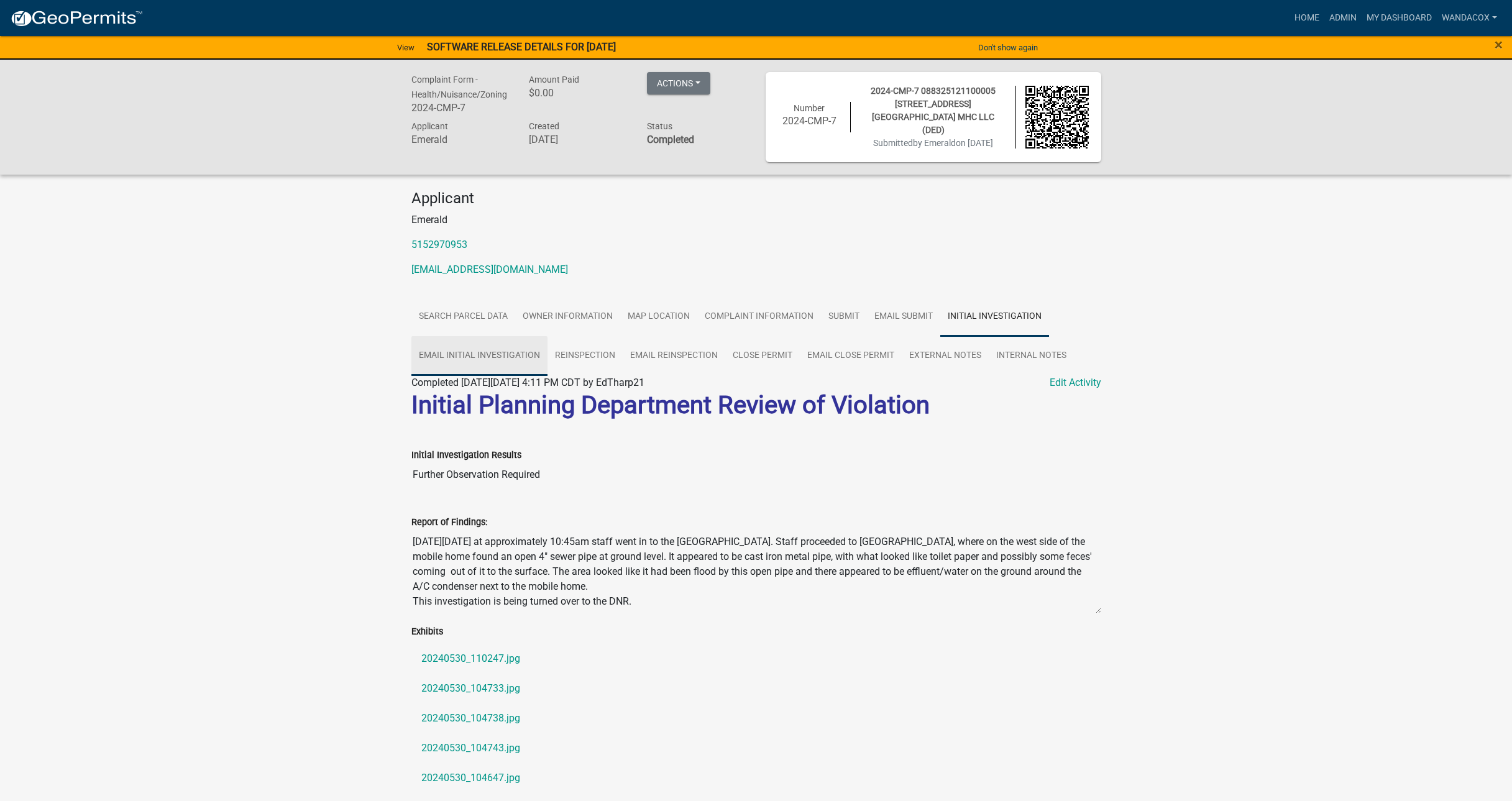
click at [449, 347] on link "Email Initial Investigation" at bounding box center [479, 356] width 136 height 40
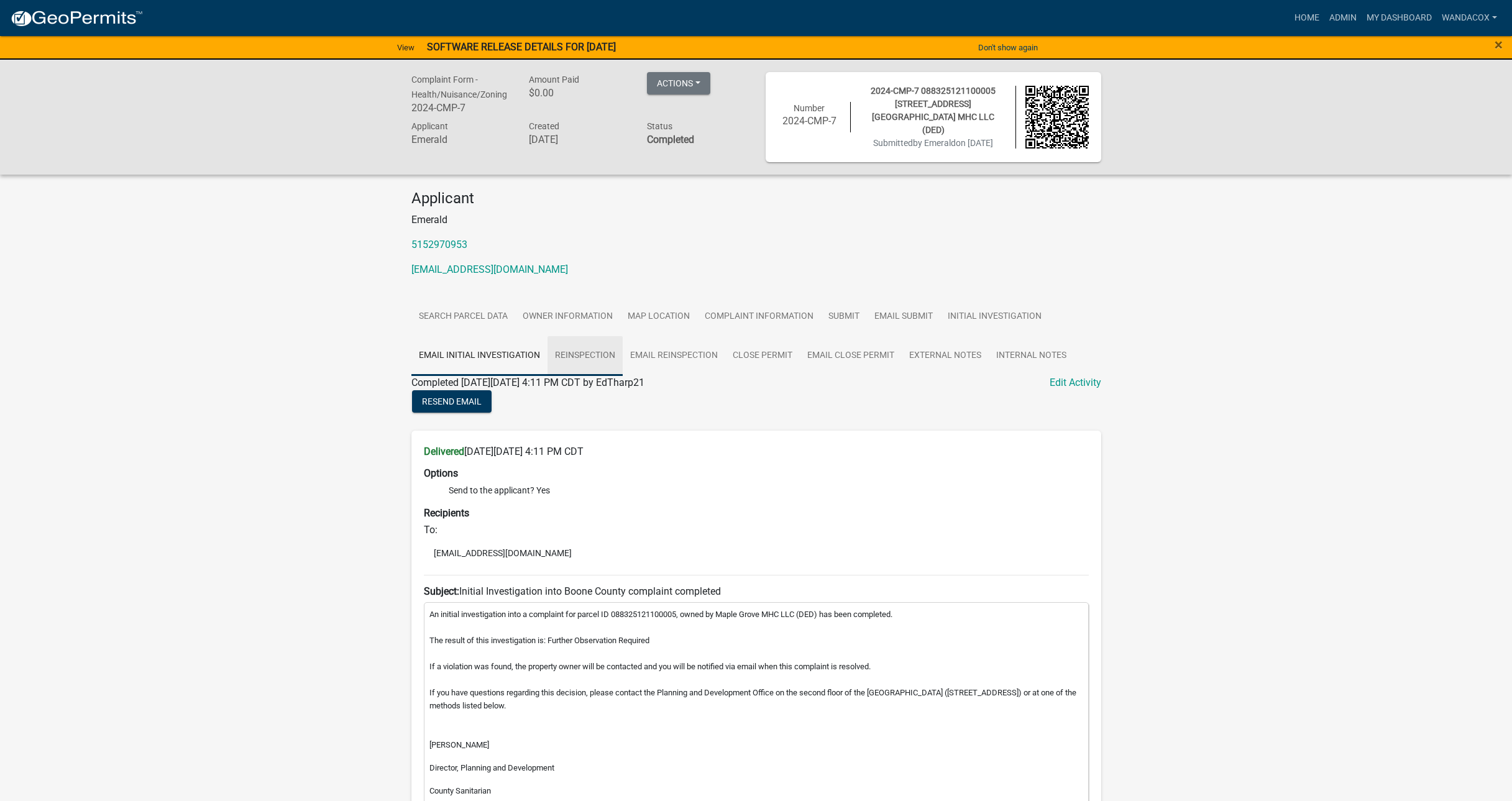
click at [580, 356] on link "Reinspection" at bounding box center [585, 356] width 75 height 40
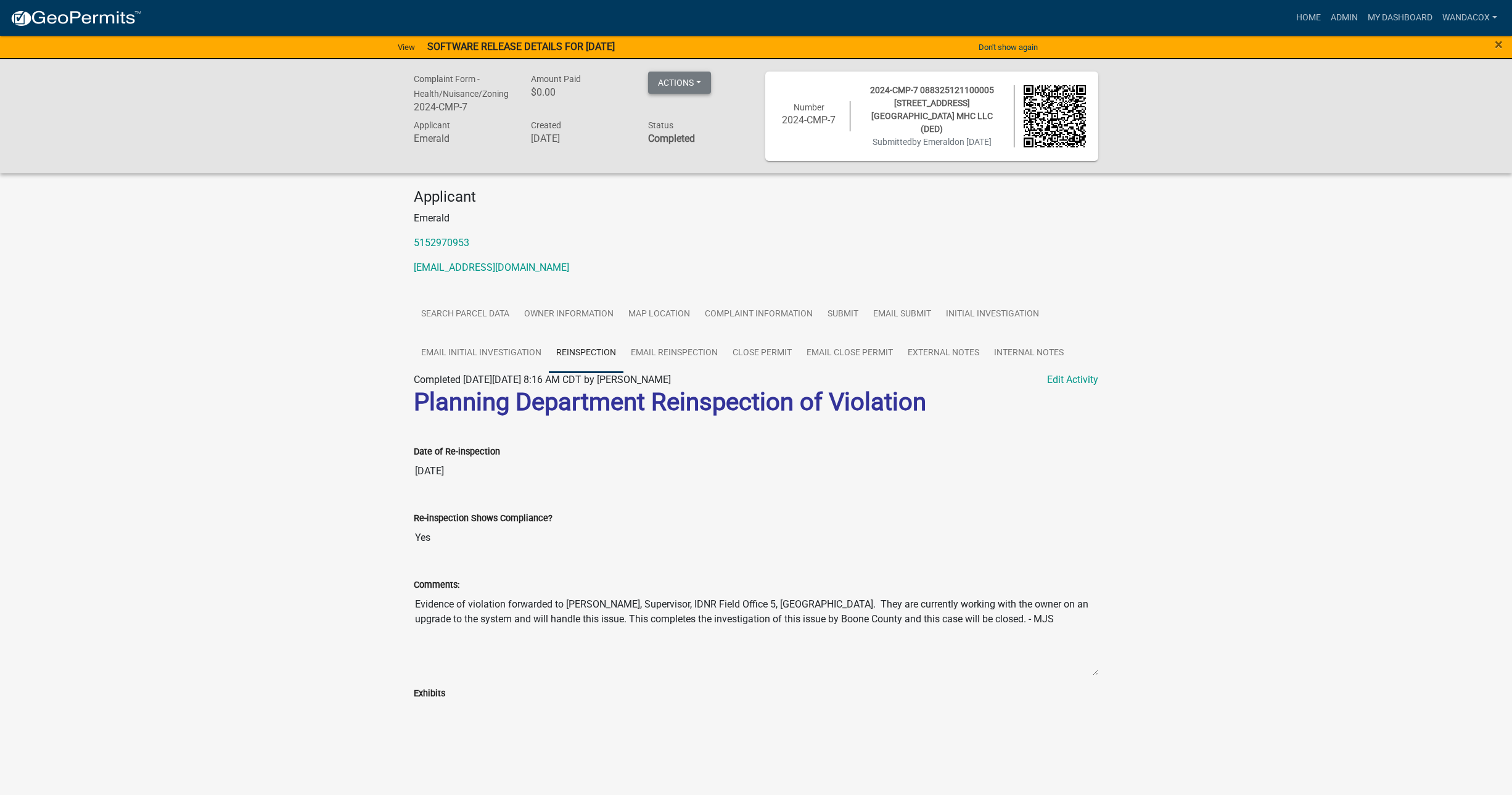
click at [696, 82] on button "Actions" at bounding box center [680, 82] width 63 height 22
click at [689, 113] on link "Printer Friendly" at bounding box center [735, 114] width 173 height 30
click at [690, 86] on button "Actions" at bounding box center [680, 82] width 63 height 22
click at [694, 107] on link "Printer Friendly" at bounding box center [735, 114] width 173 height 30
